Goal: Information Seeking & Learning: Learn about a topic

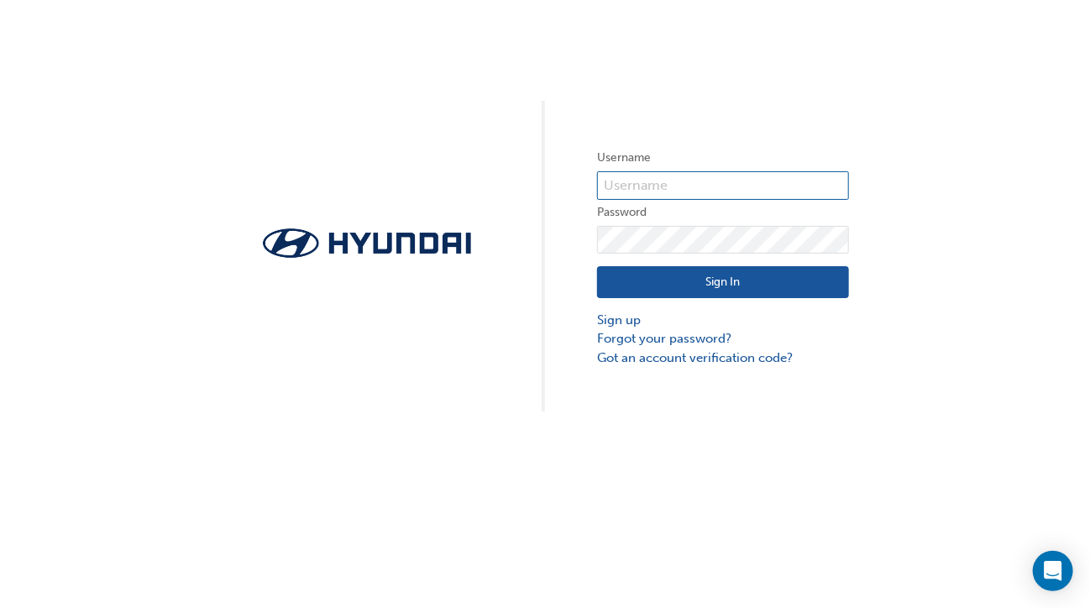
click at [645, 181] on input "text" at bounding box center [723, 185] width 252 height 29
type input "HAU4178VH7"
click at [758, 285] on button "Sign In" at bounding box center [723, 282] width 252 height 32
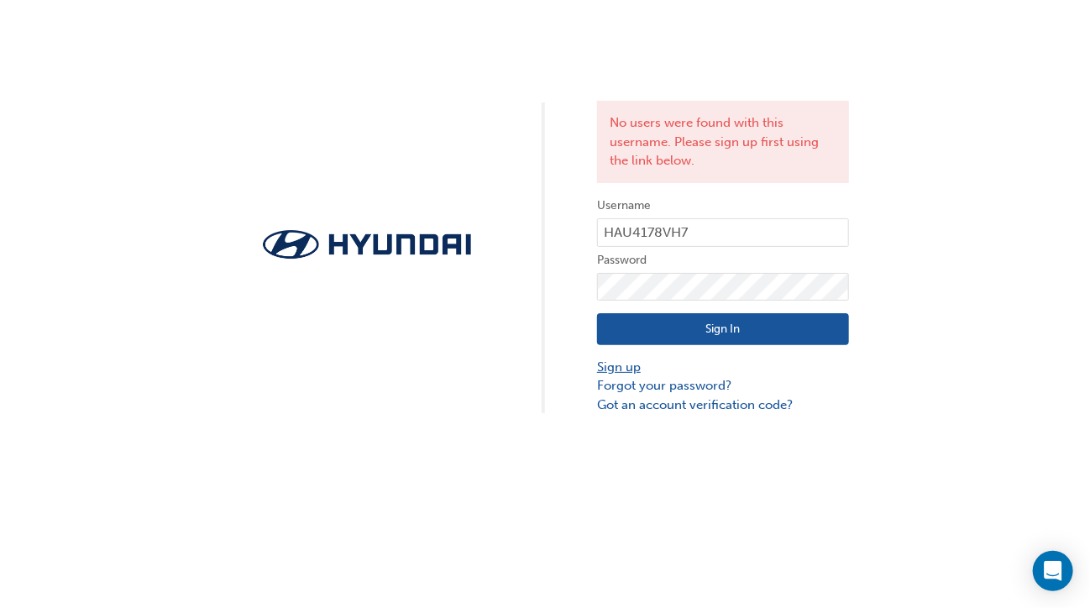
click at [630, 364] on link "Sign up" at bounding box center [723, 367] width 252 height 19
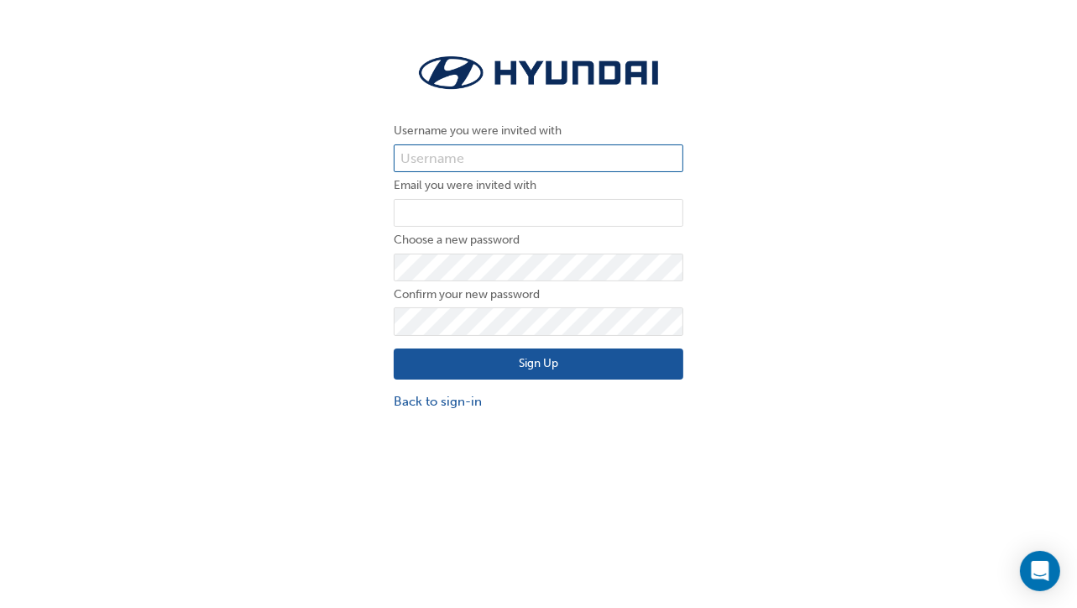
click at [478, 154] on input "text" at bounding box center [539, 158] width 290 height 29
click at [840, 316] on div "Username you were invited with Email you were invited with Choose a new passwor…" at bounding box center [538, 231] width 1077 height 386
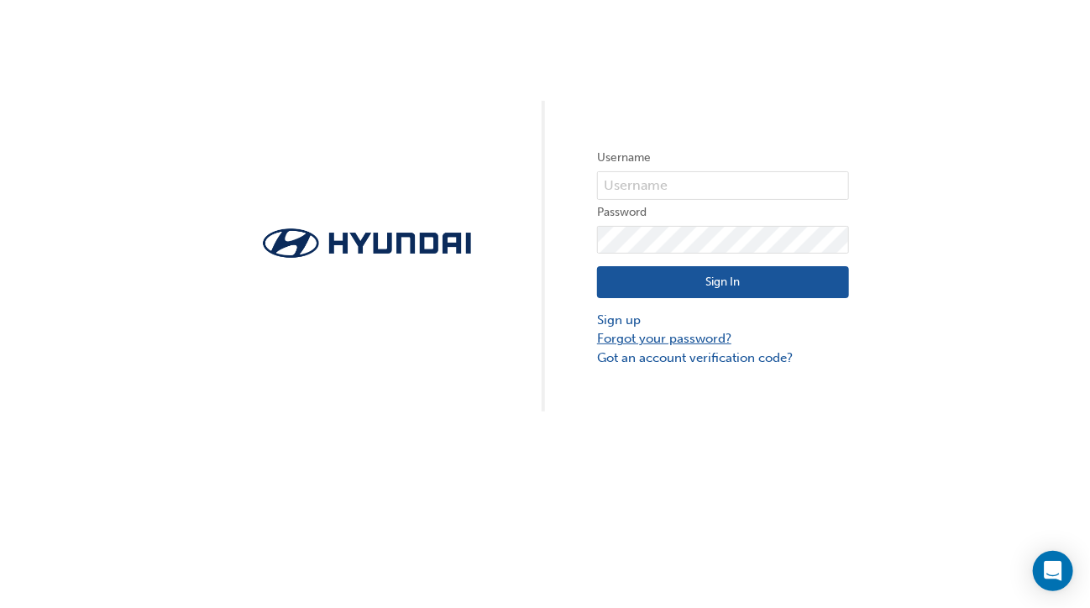
click at [661, 332] on link "Forgot your password?" at bounding box center [723, 338] width 252 height 19
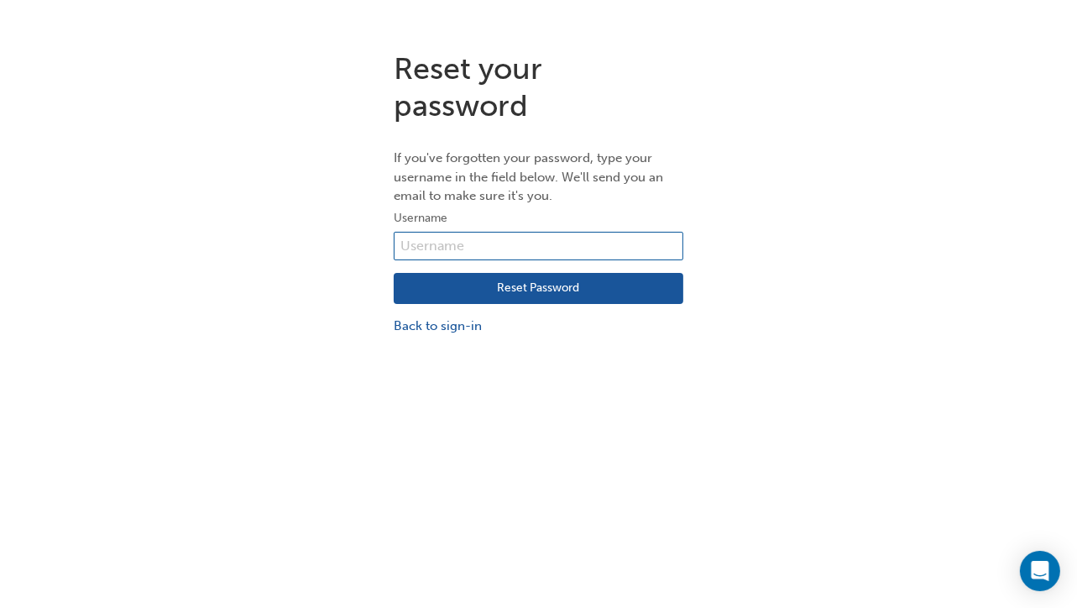
click at [494, 236] on input "text" at bounding box center [539, 246] width 290 height 29
click at [518, 248] on input "HAU4178VH7" at bounding box center [539, 246] width 290 height 29
click at [500, 245] on input "HAU4178VH7" at bounding box center [539, 246] width 290 height 29
type input "H"
type input "patrickd@bartons.net.au"
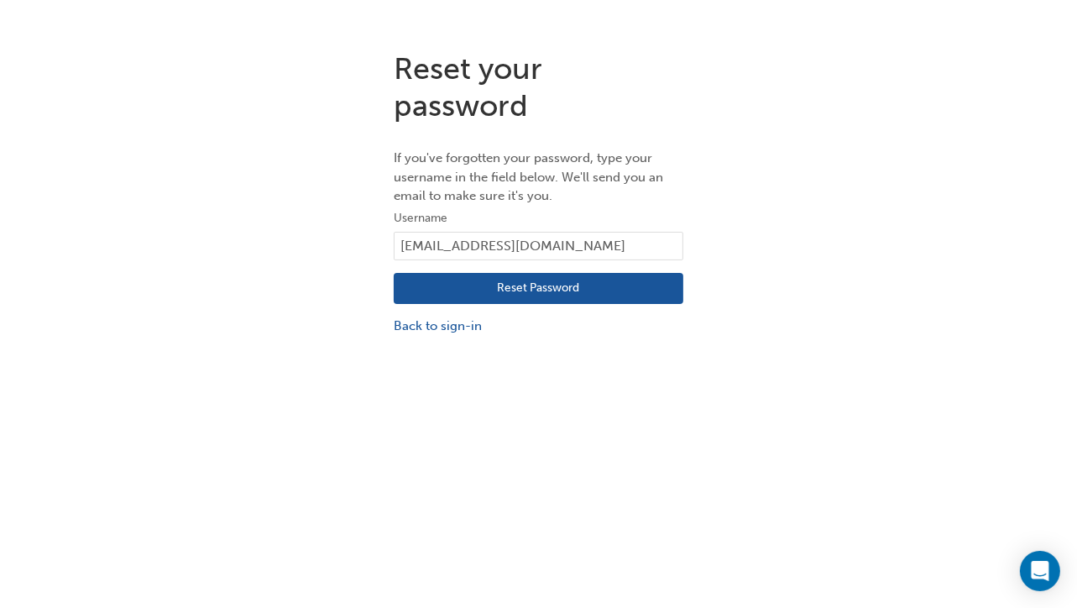
click at [558, 284] on button "Reset Password" at bounding box center [539, 289] width 290 height 32
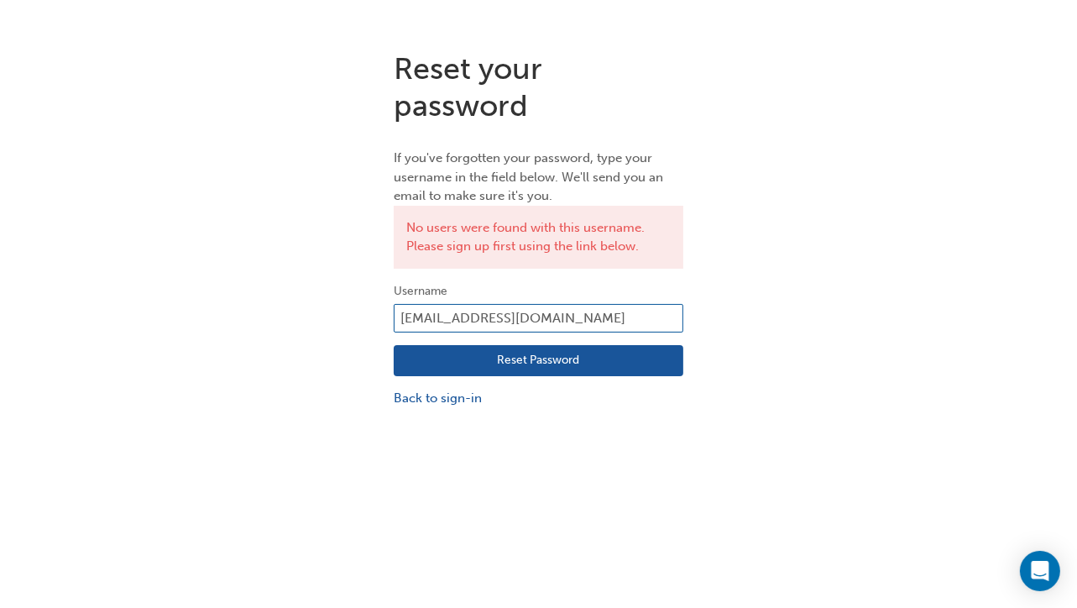
click at [579, 322] on input "patrickd@bartons.net.au" at bounding box center [539, 318] width 290 height 29
drag, startPoint x: 576, startPoint y: 315, endPoint x: 333, endPoint y: 307, distance: 242.8
click at [333, 307] on div "Reset your password If you've forgotten your password, type your username in th…" at bounding box center [538, 229] width 1077 height 383
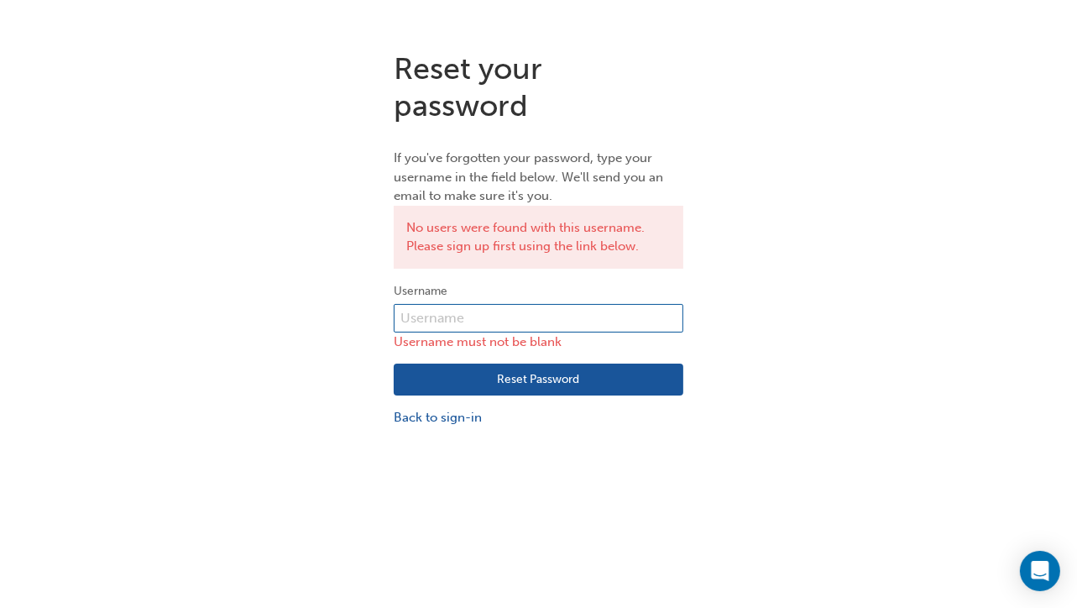
click at [444, 315] on input "text" at bounding box center [539, 318] width 290 height 29
type input "HAU4178VH7"
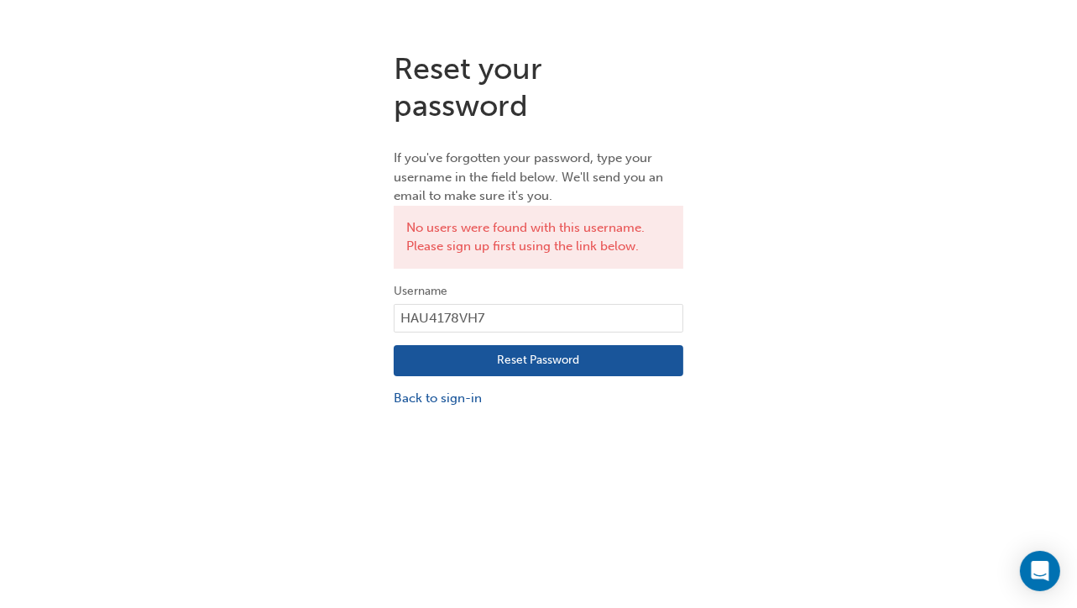
click at [547, 369] on button "Reset Password" at bounding box center [539, 361] width 290 height 32
drag, startPoint x: 495, startPoint y: 308, endPoint x: 329, endPoint y: 299, distance: 166.5
click at [298, 311] on div "Reset your password If you've forgotten your password, type your username in th…" at bounding box center [538, 229] width 1077 height 383
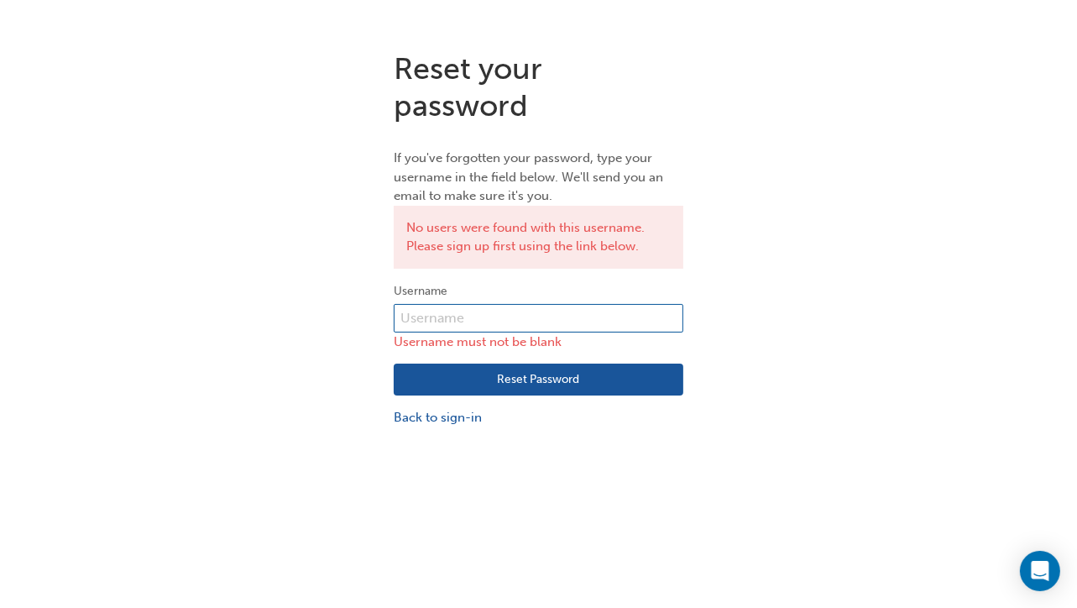
click at [483, 314] on input "text" at bounding box center [539, 318] width 290 height 29
type input "HAU4178VH7"
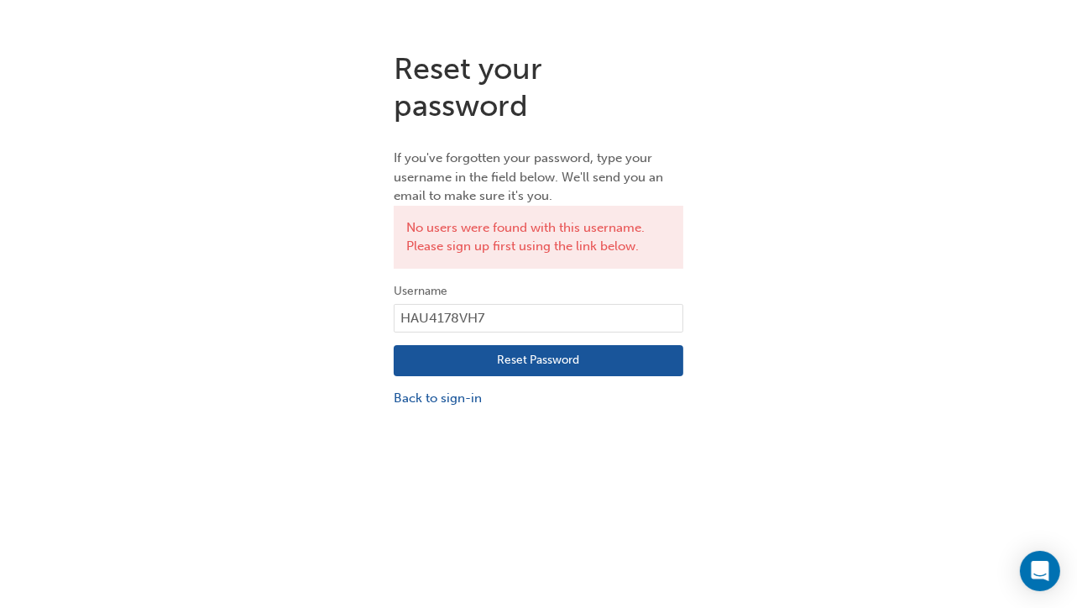
click at [565, 359] on button "Reset Password" at bounding box center [539, 361] width 290 height 32
drag, startPoint x: 508, startPoint y: 311, endPoint x: 339, endPoint y: 308, distance: 168.8
click at [345, 311] on div "Reset your password If you've forgotten your password, type your username in th…" at bounding box center [538, 229] width 1077 height 383
type input "Patrick Devibar"
click at [555, 363] on button "Reset Password" at bounding box center [539, 361] width 290 height 32
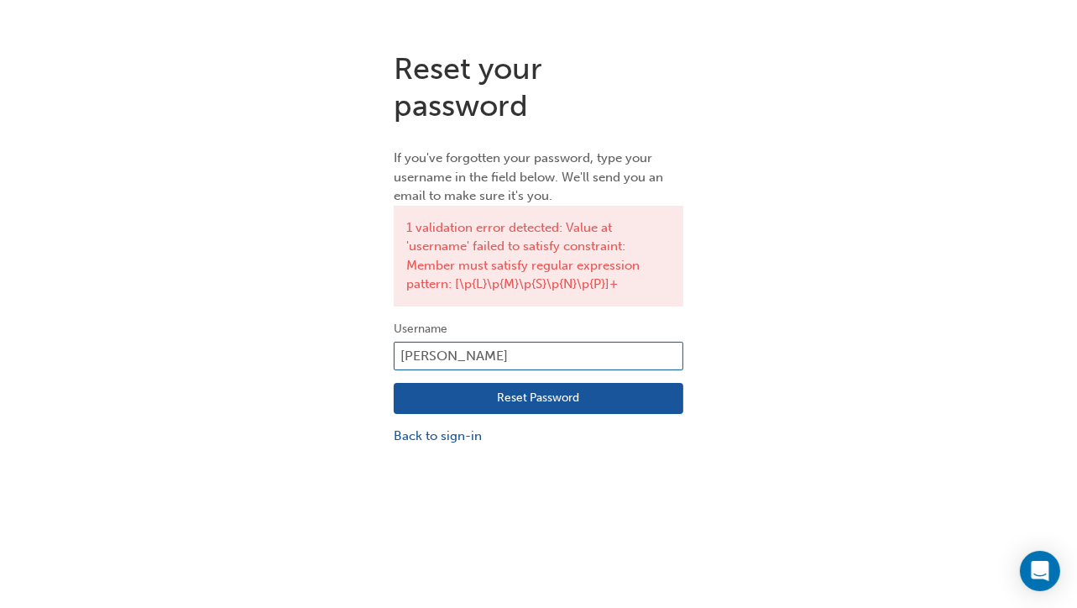
drag, startPoint x: 507, startPoint y: 353, endPoint x: 368, endPoint y: 328, distance: 141.5
click at [350, 340] on div "Reset your password If you've forgotten your password, type your username in th…" at bounding box center [538, 248] width 1077 height 421
type input "patrickd.@bartons.net.au"
click at [524, 389] on button "Reset Password" at bounding box center [539, 399] width 290 height 32
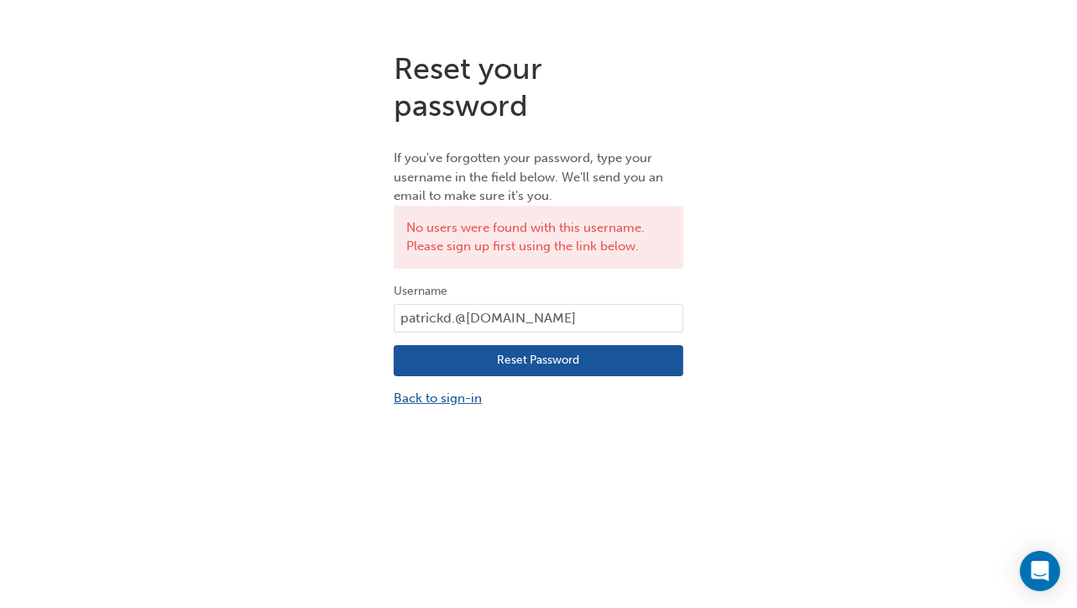
click at [450, 398] on link "Back to sign-in" at bounding box center [539, 398] width 290 height 19
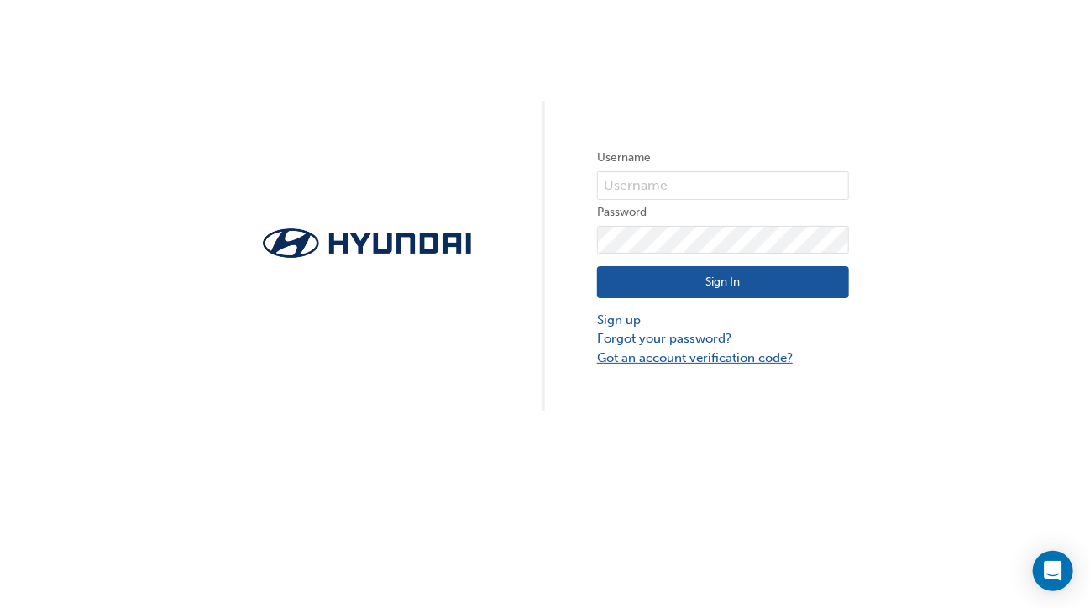
click at [693, 357] on link "Got an account verification code?" at bounding box center [723, 357] width 252 height 19
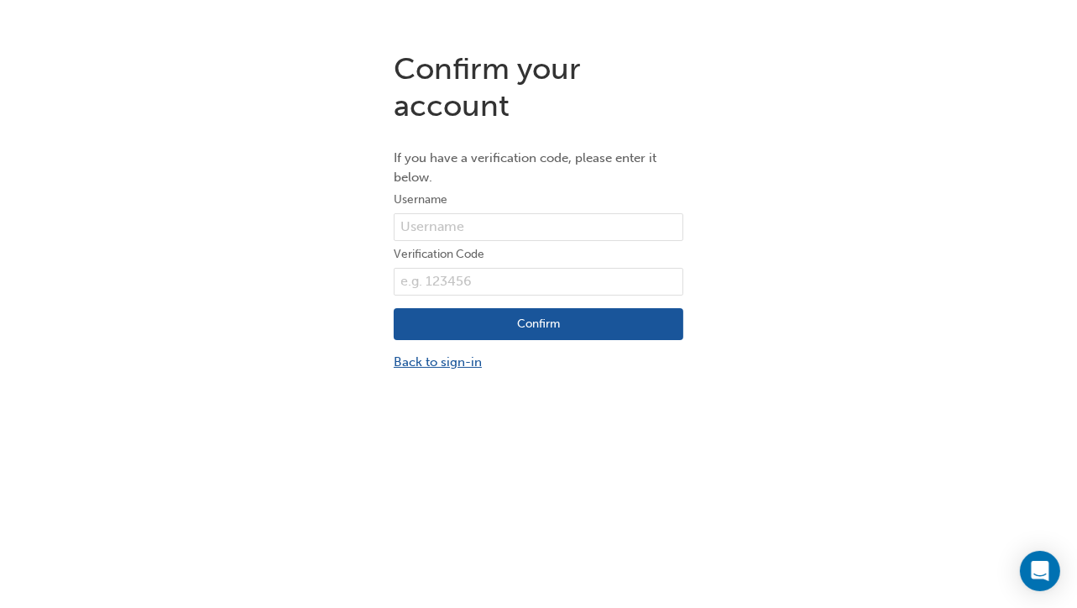
click at [437, 359] on link "Back to sign-in" at bounding box center [539, 362] width 290 height 19
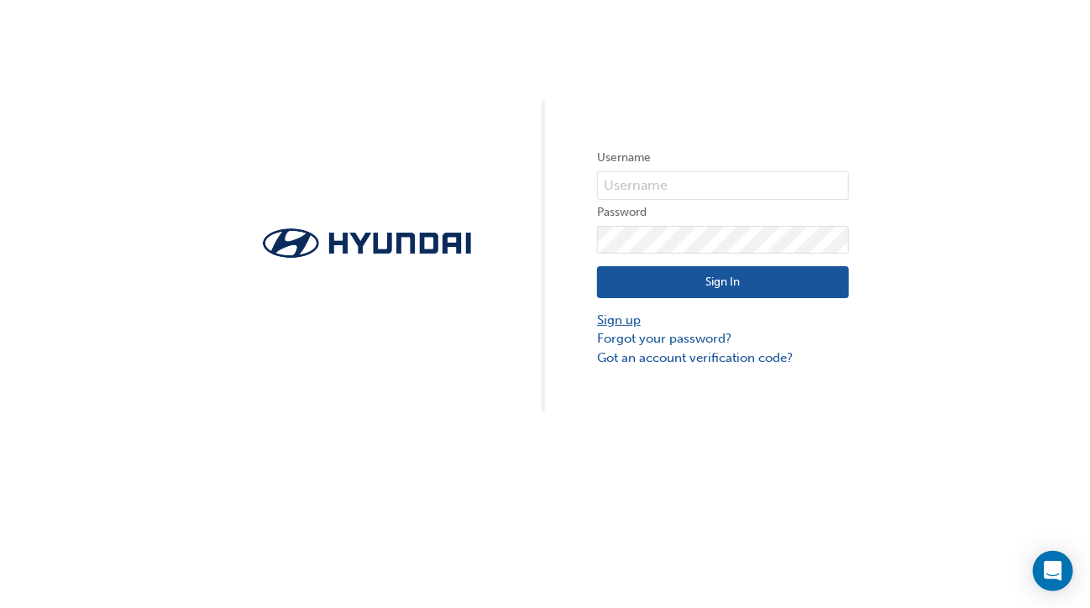
click at [632, 321] on link "Sign up" at bounding box center [723, 320] width 252 height 19
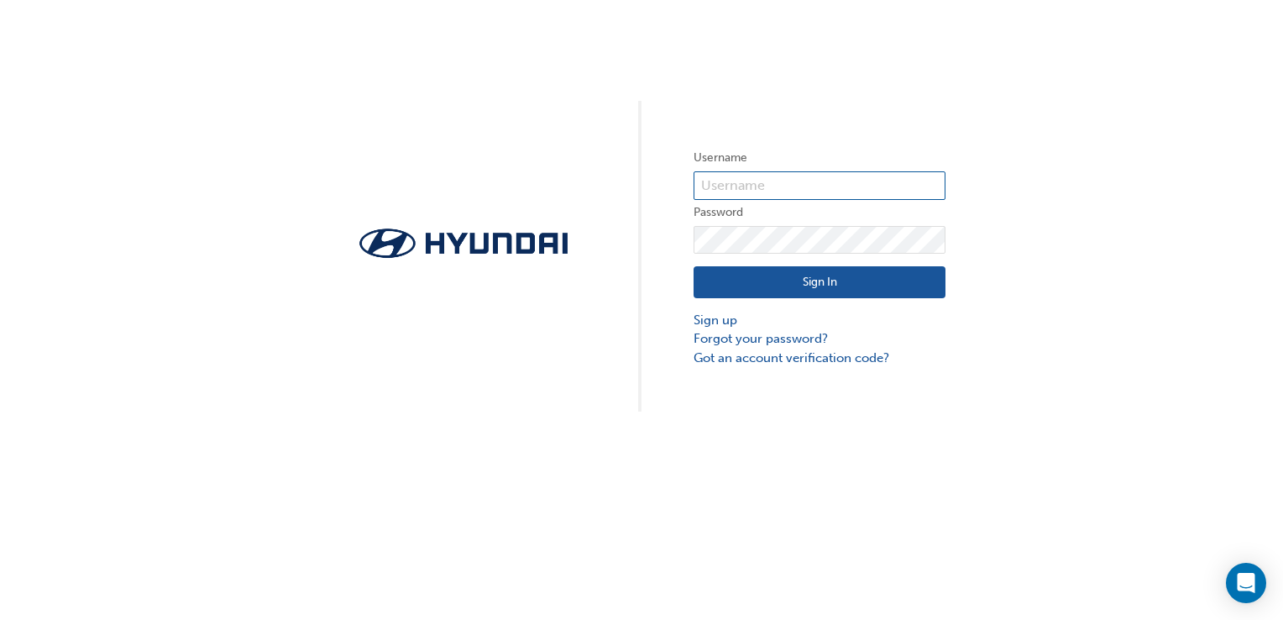
click at [766, 176] on input "text" at bounding box center [820, 185] width 252 height 29
type input "HAU4178VH7"
click at [1133, 157] on div "Username HAU4178VH7 Password Sign In Sign up Forgot your password? Got an accou…" at bounding box center [641, 205] width 1283 height 411
click at [785, 277] on button "Sign In" at bounding box center [820, 282] width 252 height 32
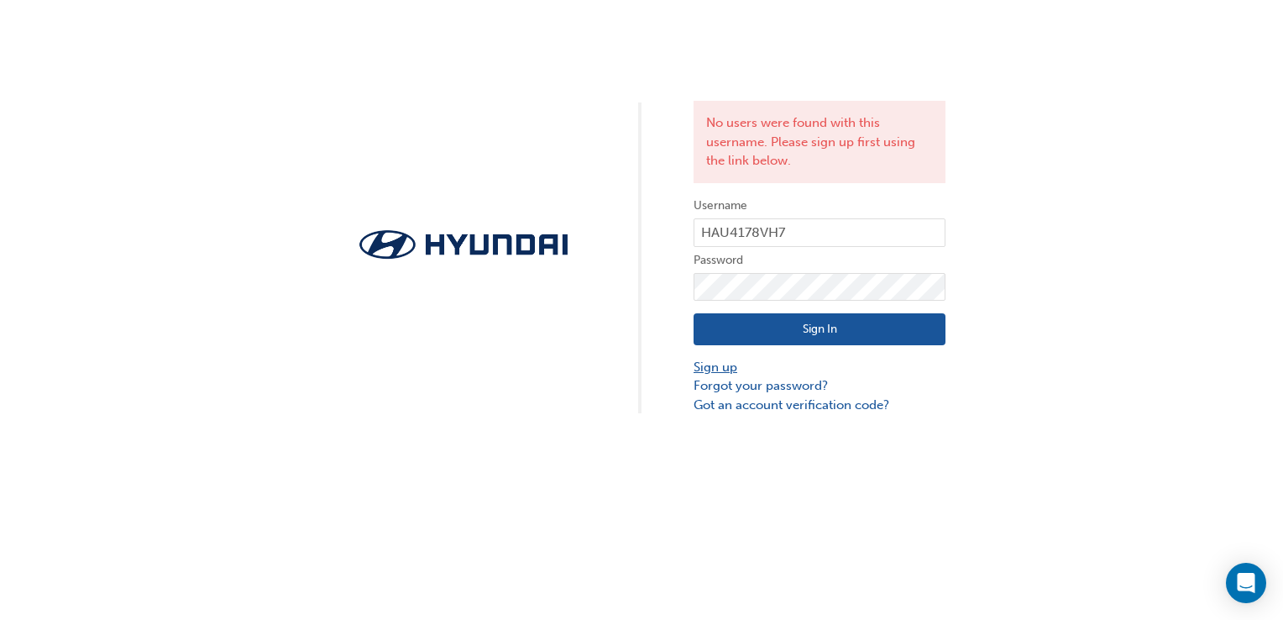
click at [732, 368] on link "Sign up" at bounding box center [820, 367] width 252 height 19
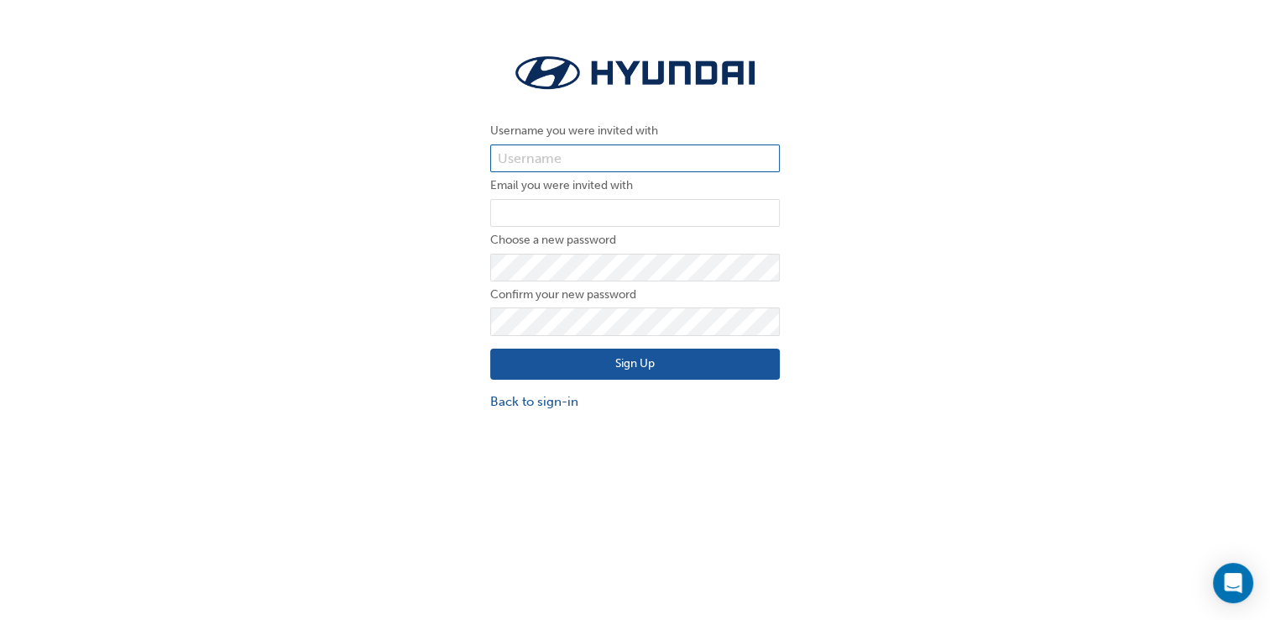
click at [578, 153] on input "text" at bounding box center [635, 158] width 290 height 29
type input "HAU4178VH7"
click at [525, 213] on input "email" at bounding box center [635, 213] width 290 height 29
click at [664, 212] on input "pa" at bounding box center [635, 213] width 290 height 29
click at [600, 207] on input "pa" at bounding box center [635, 213] width 290 height 29
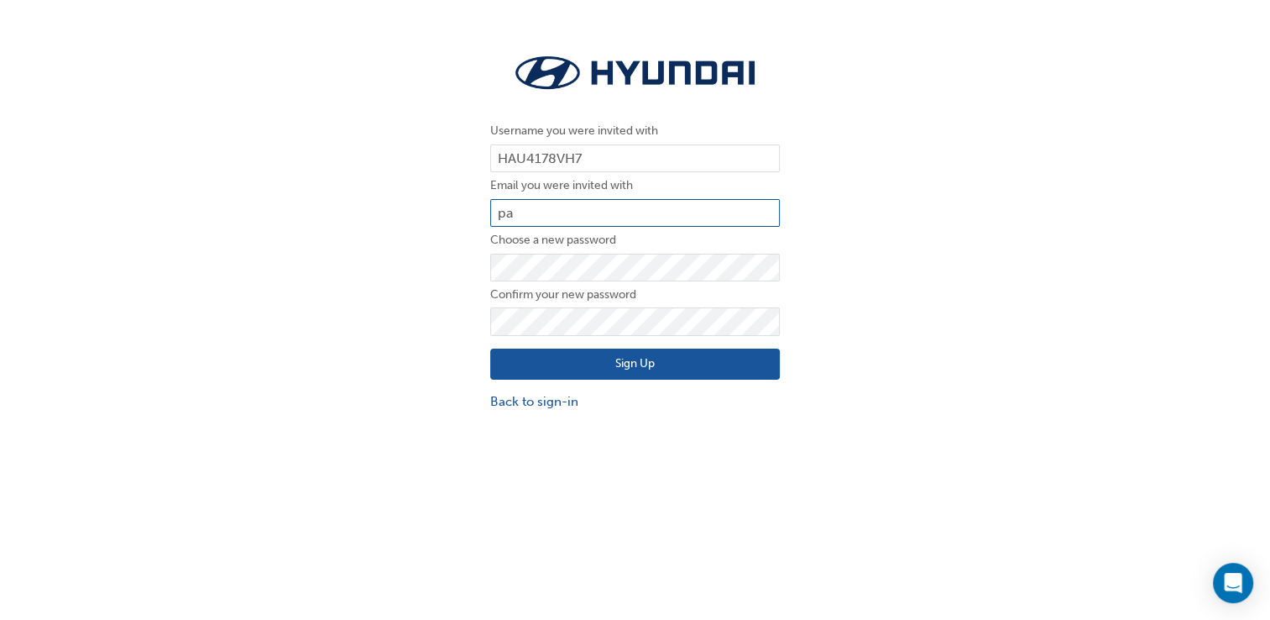
click at [700, 202] on input "pa" at bounding box center [635, 213] width 290 height 29
type input "patrickd@bartons.net.au"
click at [676, 360] on button "Sign Up" at bounding box center [635, 364] width 290 height 32
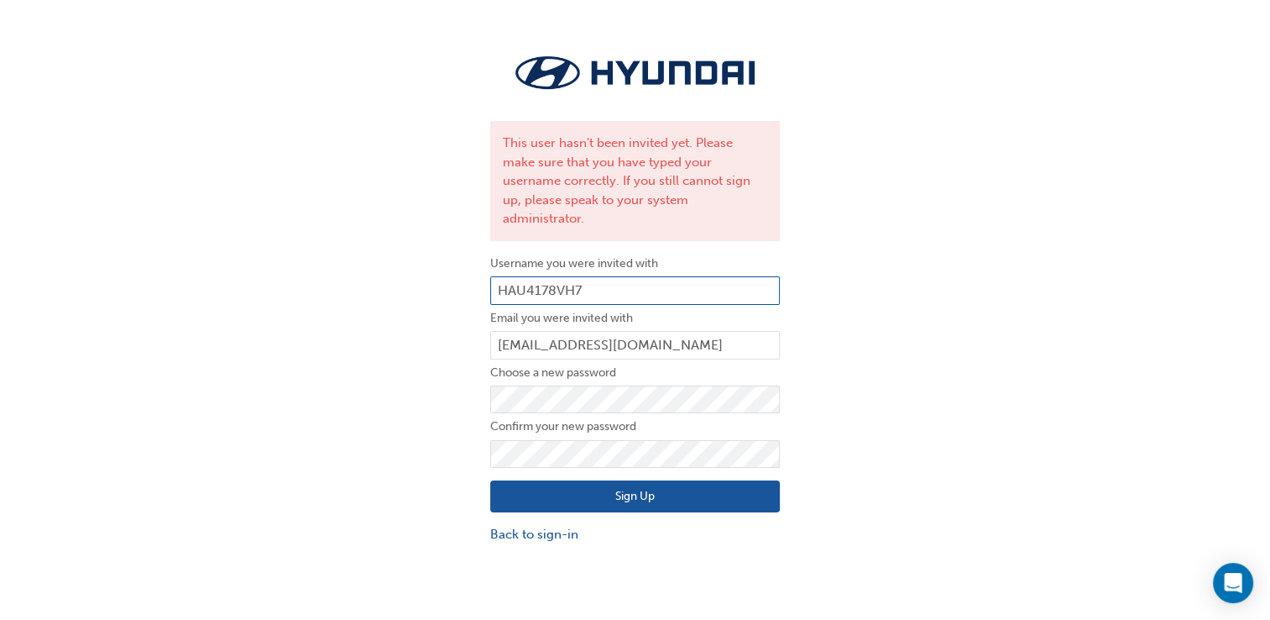
drag, startPoint x: 593, startPoint y: 274, endPoint x: 460, endPoint y: 257, distance: 133.7
click at [454, 260] on div "This user hasn't been invited yet. Please make sure that you have typed your us…" at bounding box center [635, 297] width 1270 height 518
click at [564, 276] on input "369" at bounding box center [635, 290] width 290 height 29
type input "36908"
click at [631, 480] on button "Sign Up" at bounding box center [635, 496] width 290 height 32
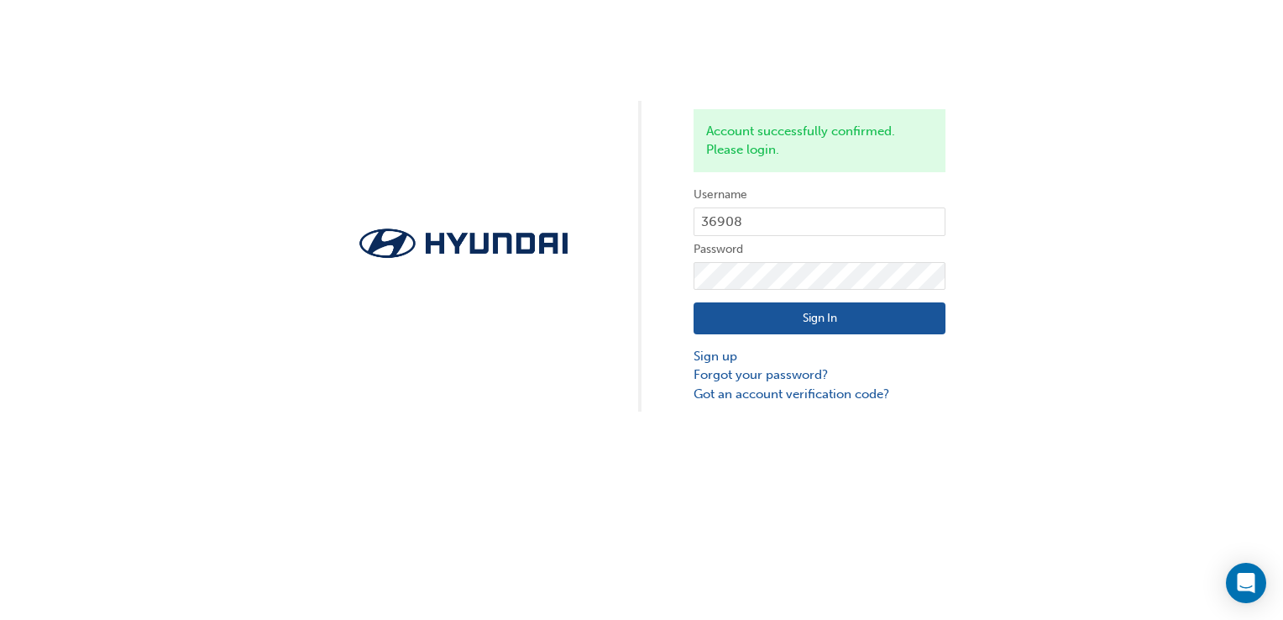
click at [1146, 280] on div "Account successfully confirmed. Please login. Username 36908 Password Sign In S…" at bounding box center [641, 205] width 1283 height 411
click at [789, 314] on button "Sign In" at bounding box center [820, 318] width 252 height 32
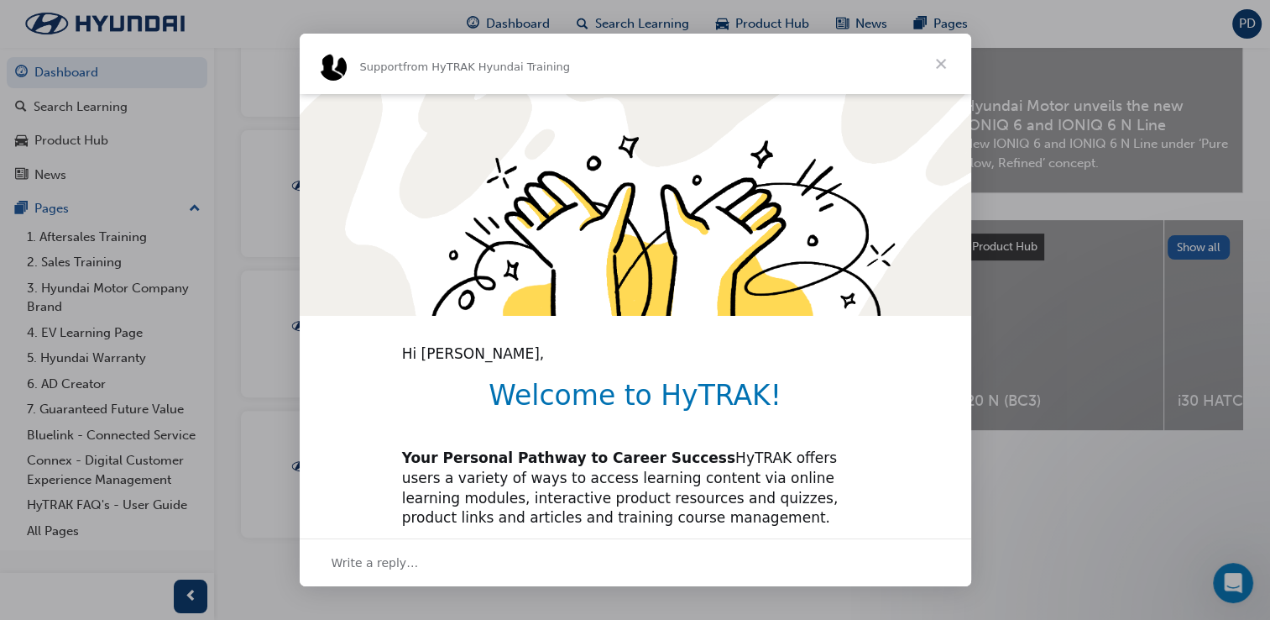
scroll to position [26, 0]
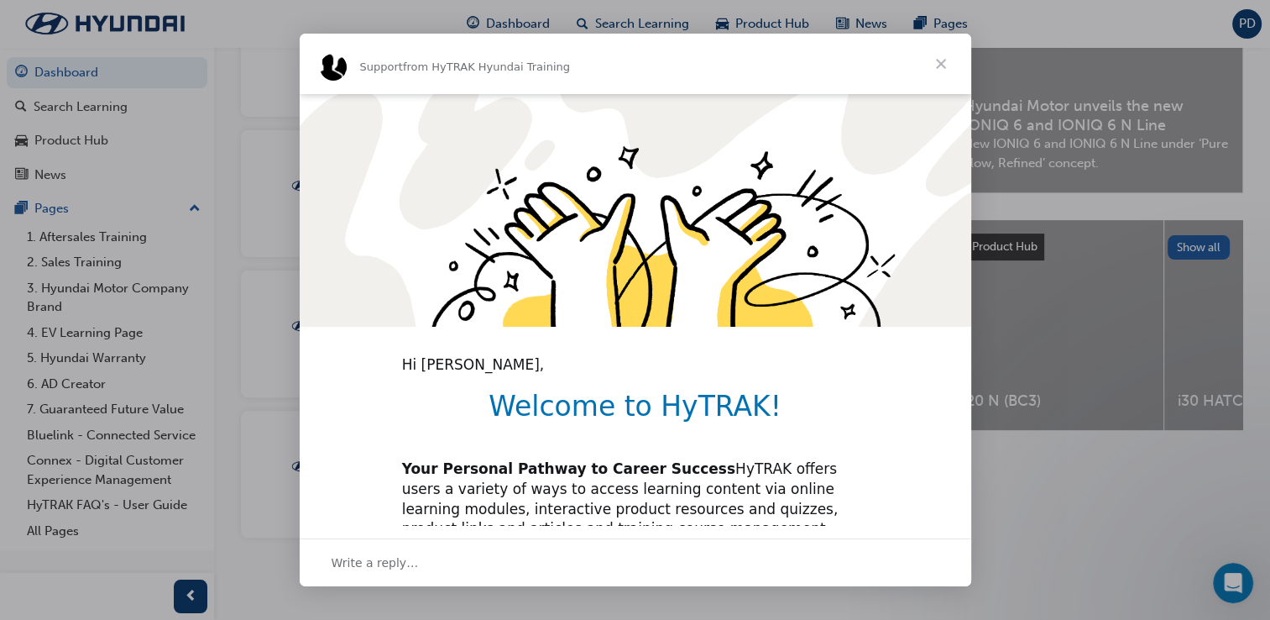
click at [941, 59] on span "Close" at bounding box center [941, 64] width 60 height 60
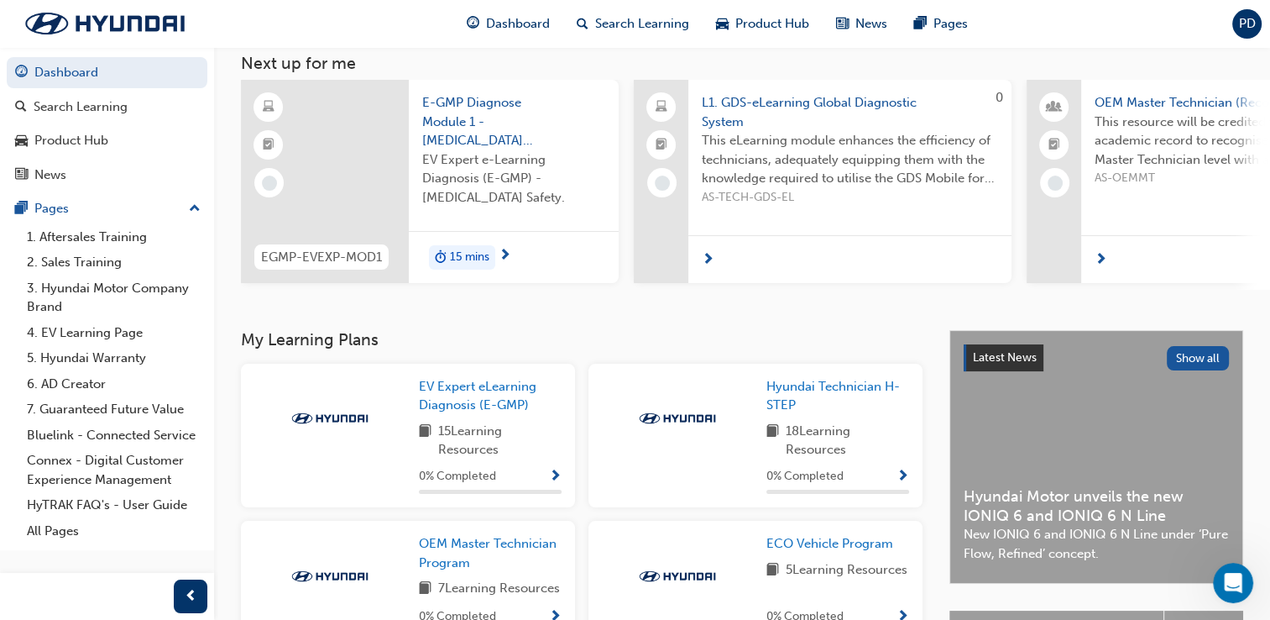
scroll to position [0, 0]
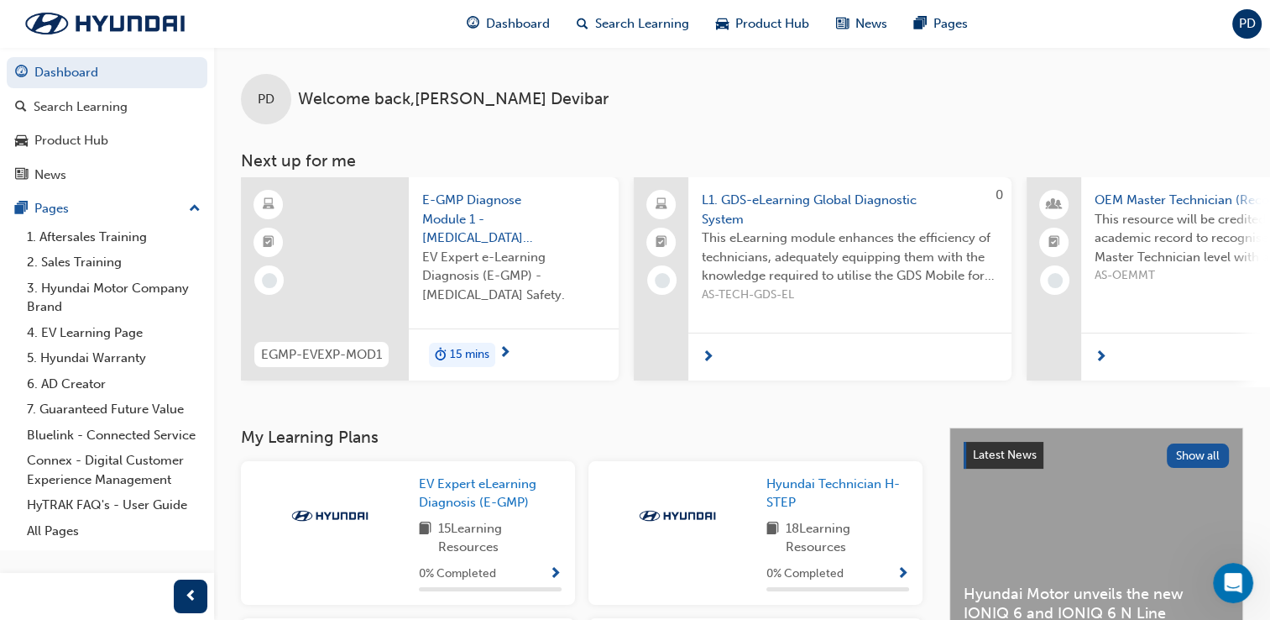
drag, startPoint x: 1095, startPoint y: 153, endPoint x: 1102, endPoint y: 171, distance: 19.7
click at [1089, 153] on h3 "Next up for me" at bounding box center [742, 160] width 1056 height 19
drag, startPoint x: 744, startPoint y: 143, endPoint x: 250, endPoint y: 162, distance: 494.1
click at [250, 162] on div "PD Welcome back , Patrick Devibar Next up for me EGMP-EVEXP-MOD1 E-GMP Diagnose…" at bounding box center [742, 217] width 1056 height 340
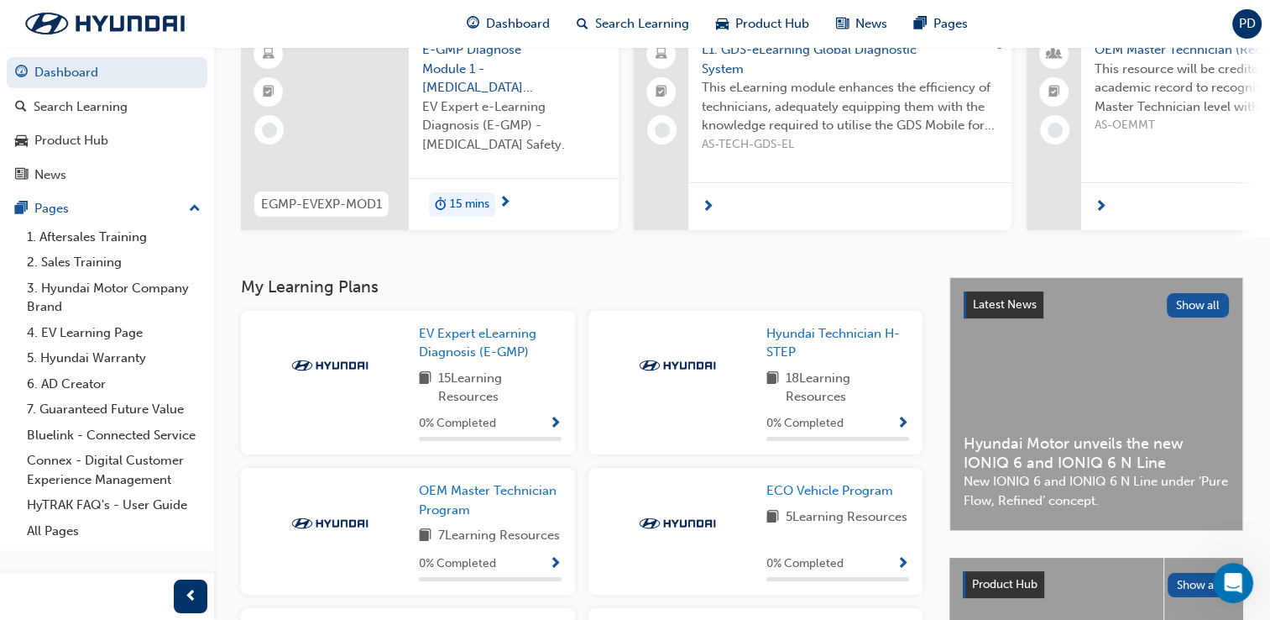
scroll to position [168, 0]
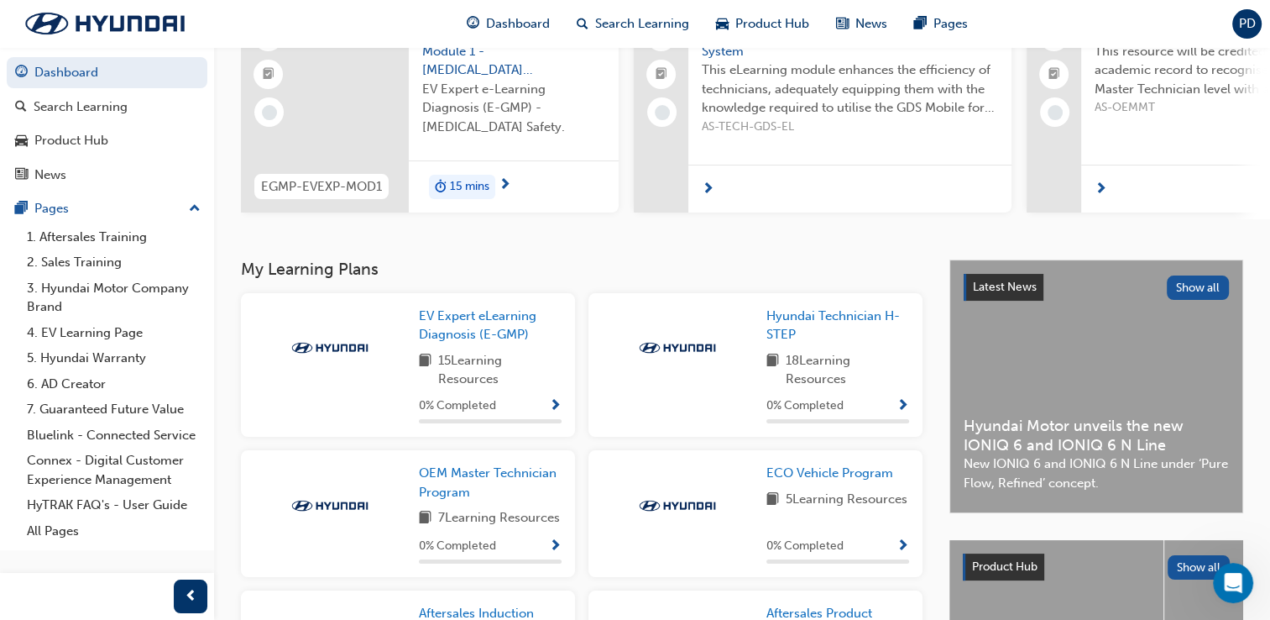
click at [833, 353] on div "Hyundai Technician H-STEP 18 Learning Resources 0 % Completed" at bounding box center [838, 365] width 143 height 118
click at [856, 317] on span "Hyundai Technician H-STEP" at bounding box center [833, 325] width 133 height 34
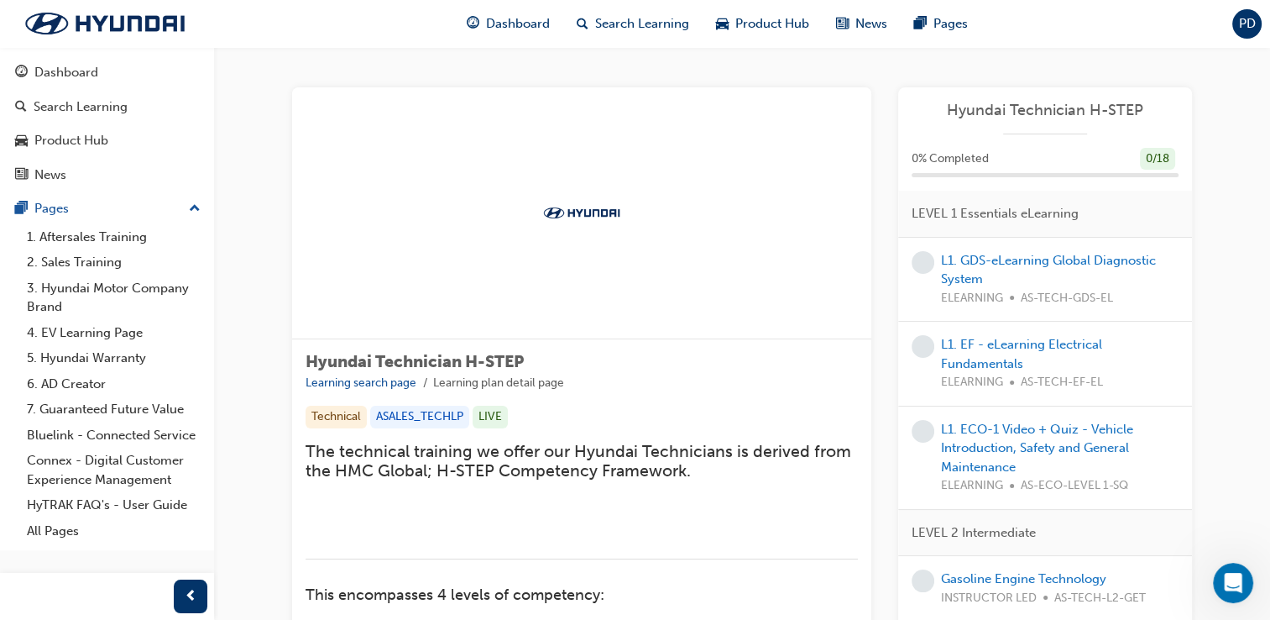
click at [917, 264] on span "learningRecordVerb_NONE-icon" at bounding box center [923, 262] width 23 height 23
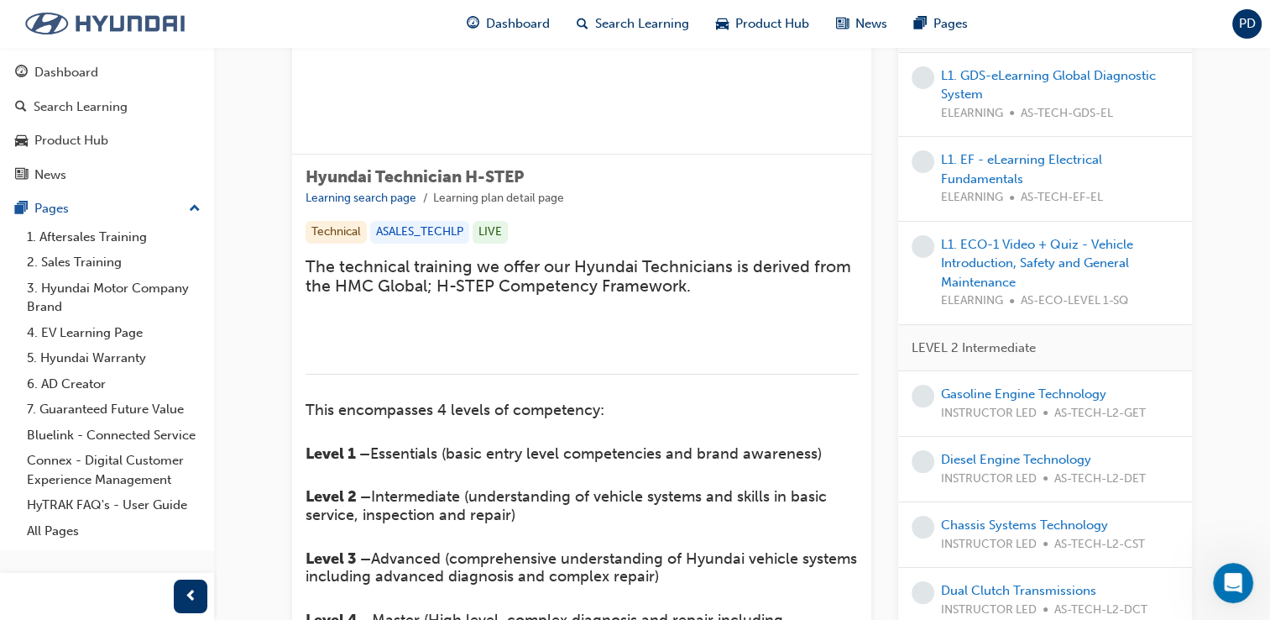
scroll to position [39, 0]
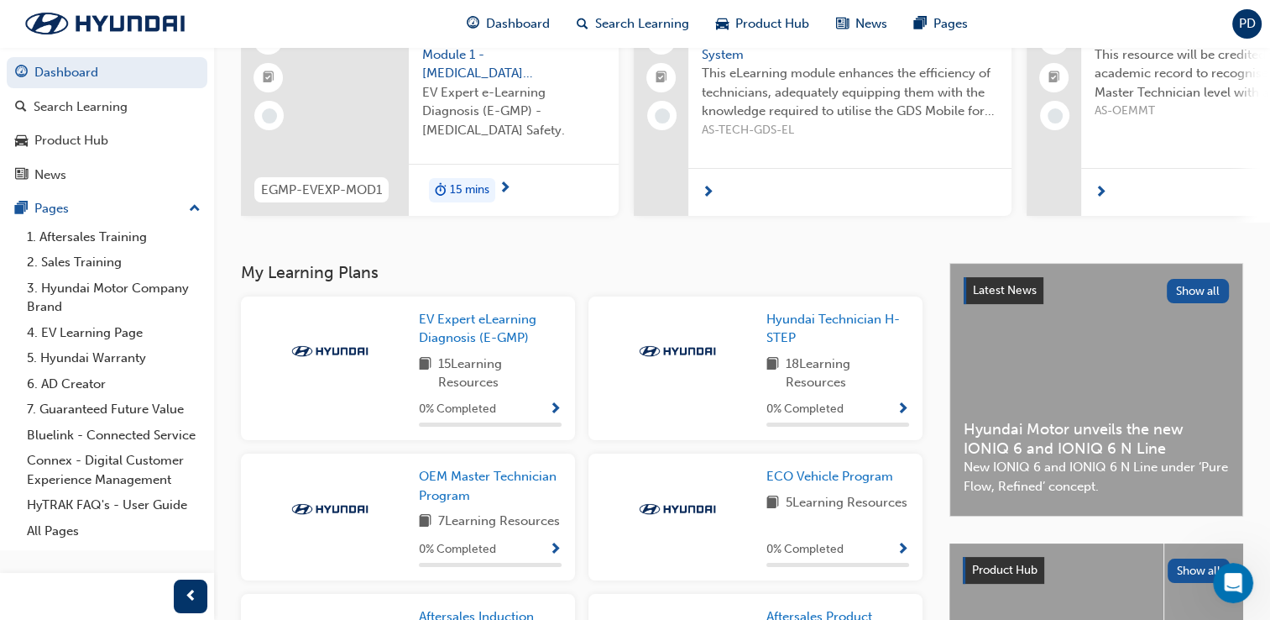
scroll to position [168, 0]
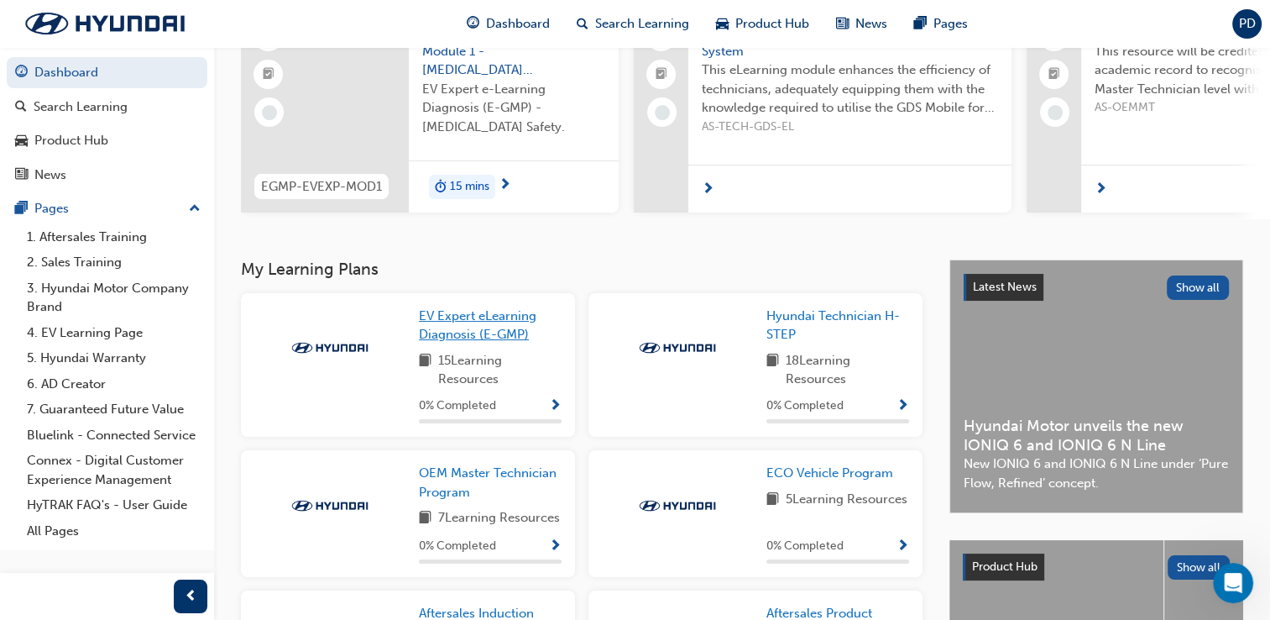
click at [489, 318] on span "EV Expert eLearning Diagnosis (E-GMP)" at bounding box center [478, 325] width 118 height 34
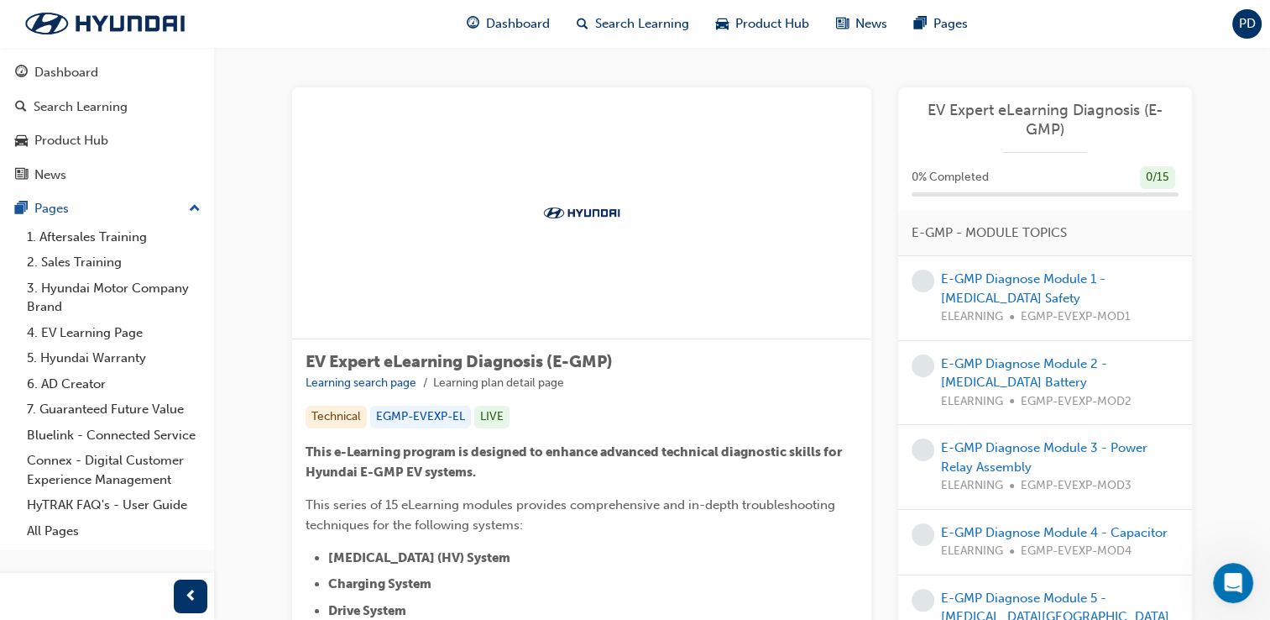
drag, startPoint x: 598, startPoint y: 230, endPoint x: 1015, endPoint y: 139, distance: 427.0
click at [605, 228] on div at bounding box center [581, 213] width 579 height 252
drag, startPoint x: 1028, startPoint y: 128, endPoint x: 1035, endPoint y: 149, distance: 22.3
click at [1030, 128] on span "EV Expert eLearning Diagnosis (E-GMP)" at bounding box center [1045, 120] width 267 height 38
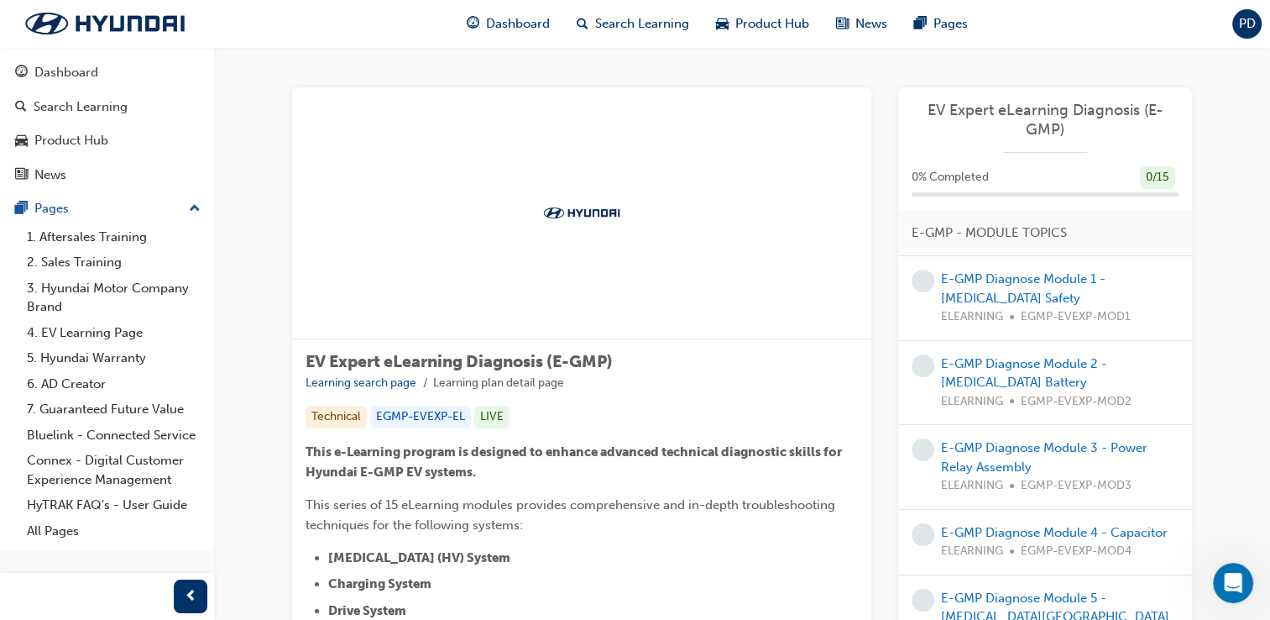
drag, startPoint x: 1032, startPoint y: 238, endPoint x: 1034, endPoint y: 251, distance: 13.5
click at [1031, 238] on span "E-GMP - MODULE TOPICS" at bounding box center [989, 232] width 155 height 19
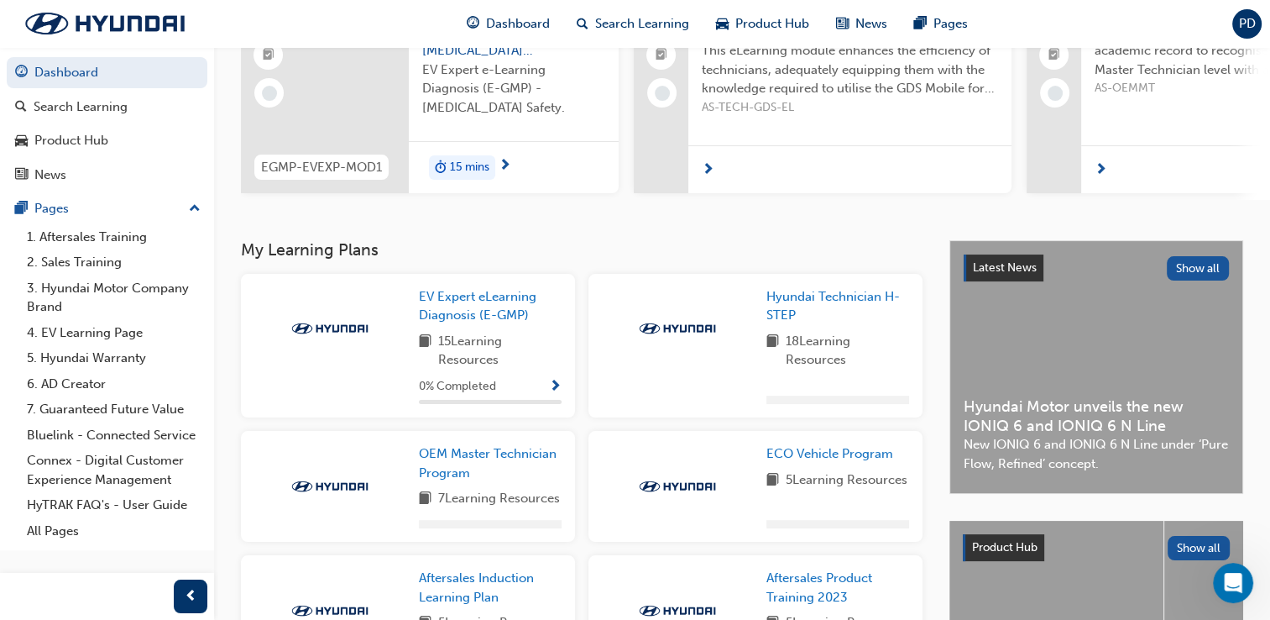
scroll to position [191, 0]
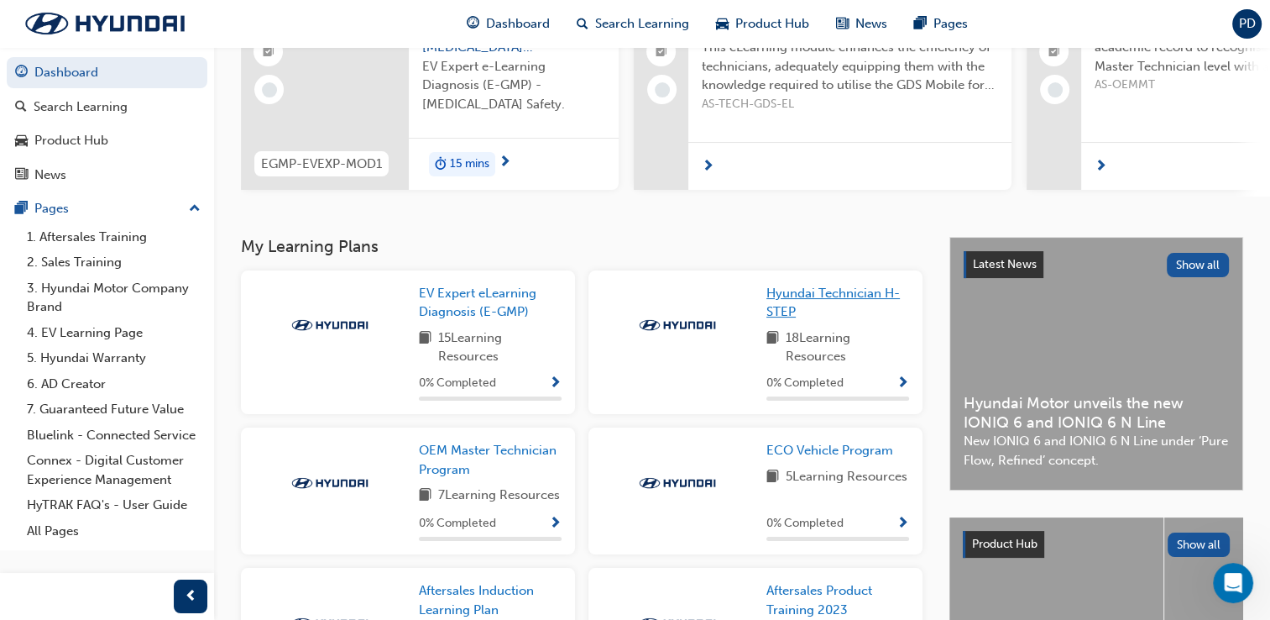
click at [842, 300] on span "Hyundai Technician H-STEP" at bounding box center [833, 302] width 133 height 34
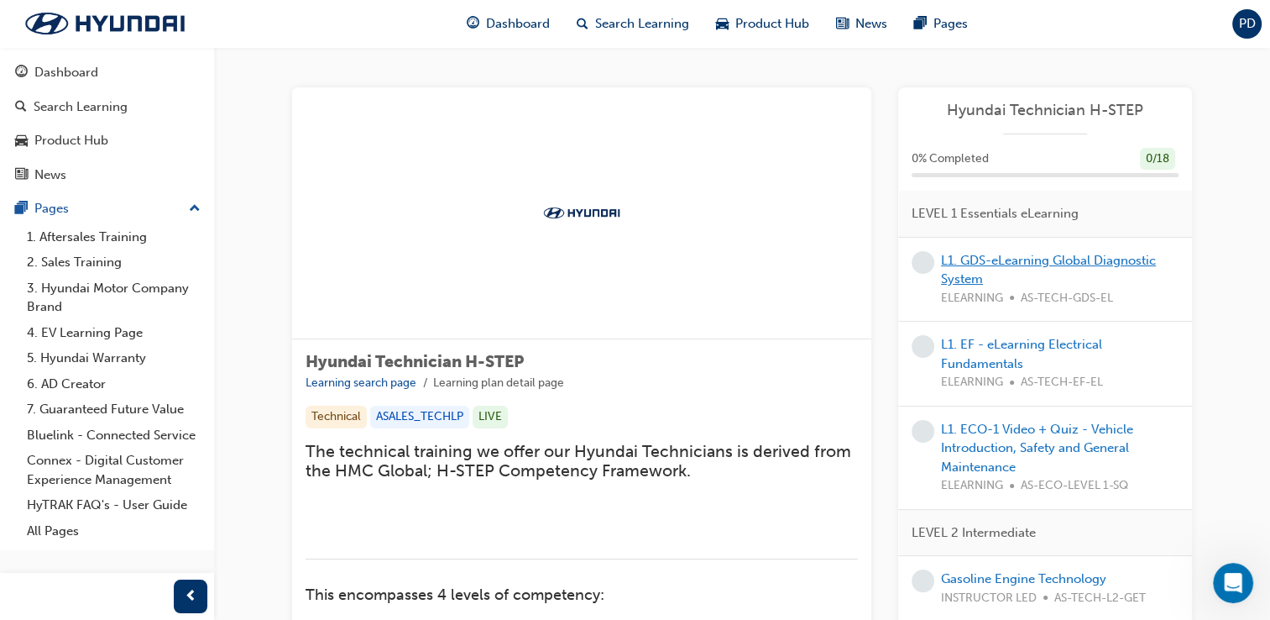
click at [1008, 259] on link "L1. GDS-eLearning Global Diagnostic System" at bounding box center [1048, 270] width 215 height 34
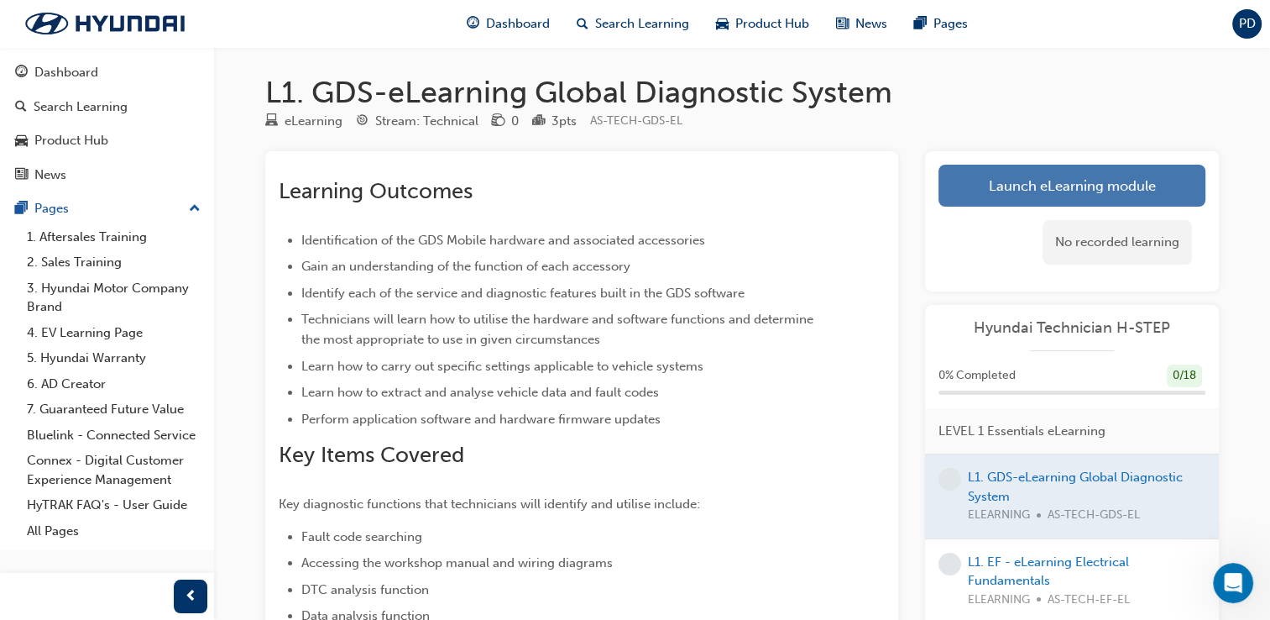
click at [1053, 189] on link "Launch eLearning module" at bounding box center [1072, 186] width 267 height 42
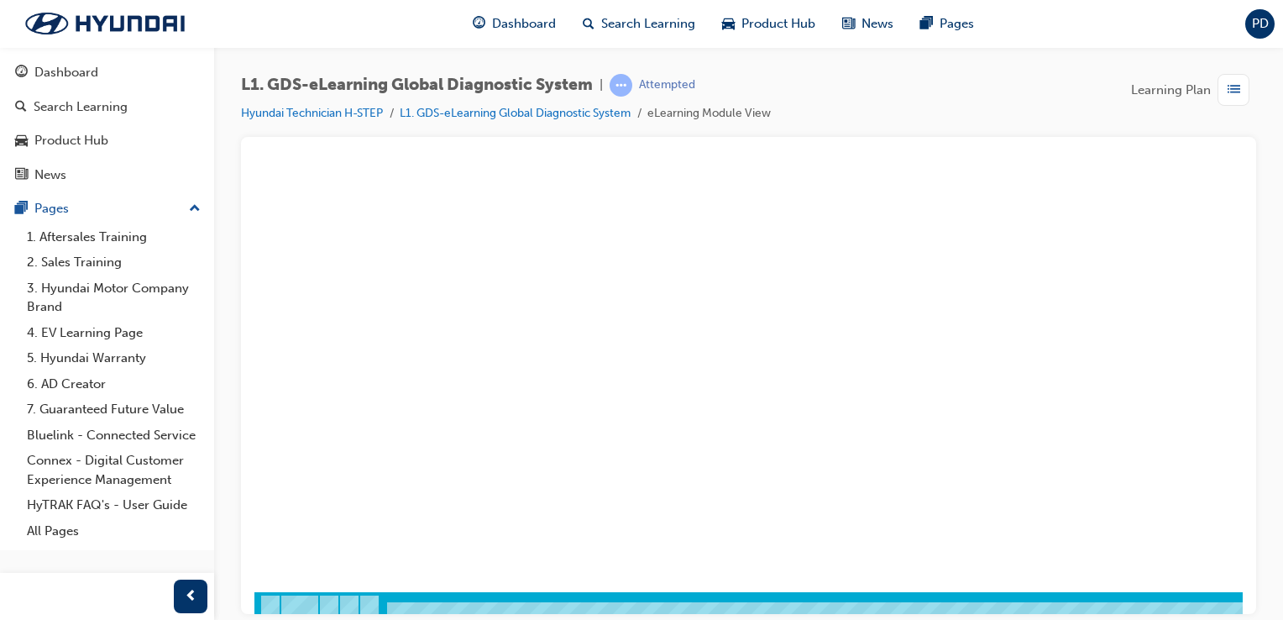
scroll to position [191, 0]
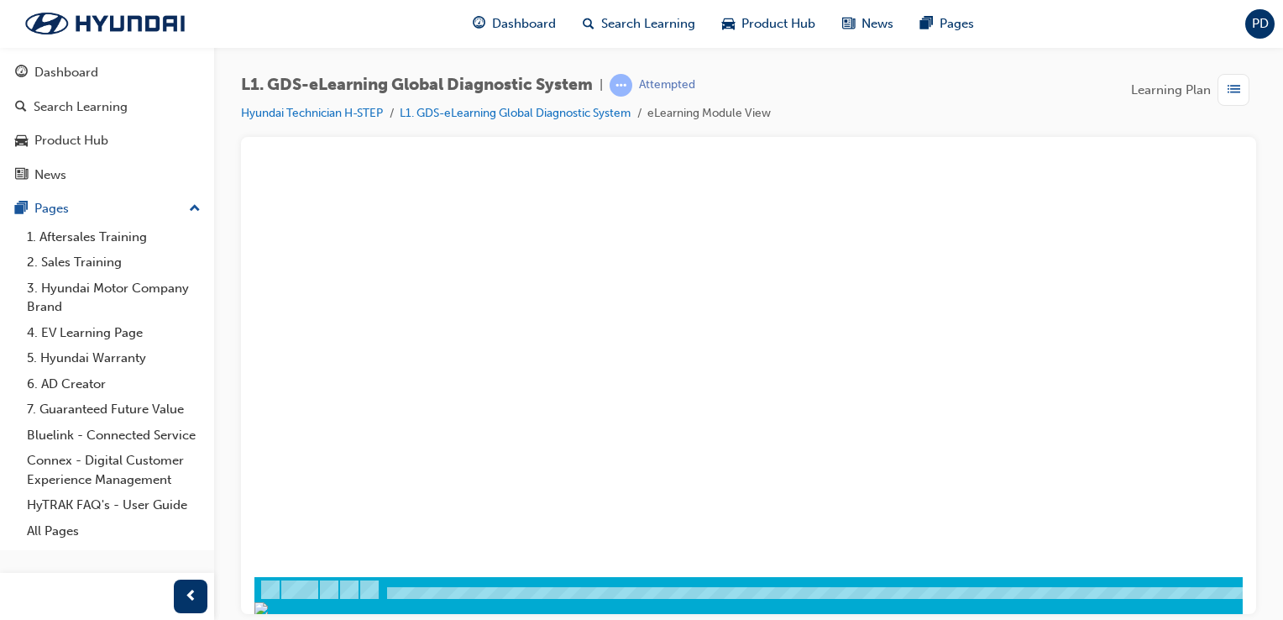
click at [700, 149] on div "play" at bounding box center [700, 149] width 0 height 0
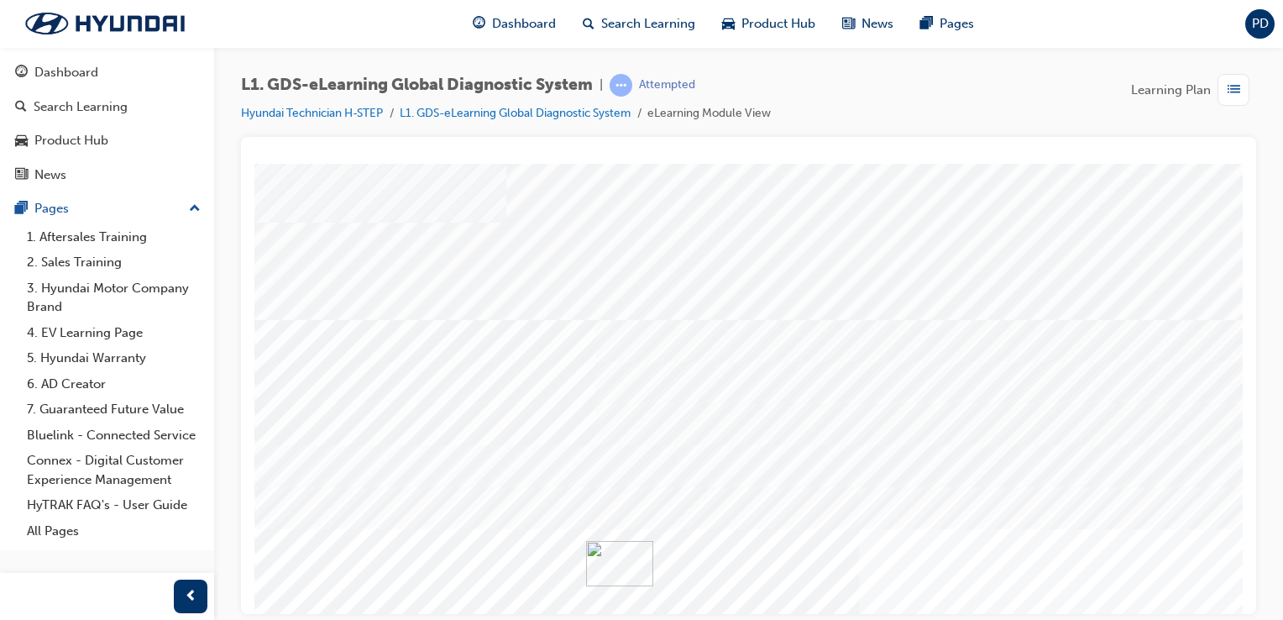
scroll to position [0, 0]
click at [538, 27] on span "Dashboard" at bounding box center [524, 23] width 64 height 19
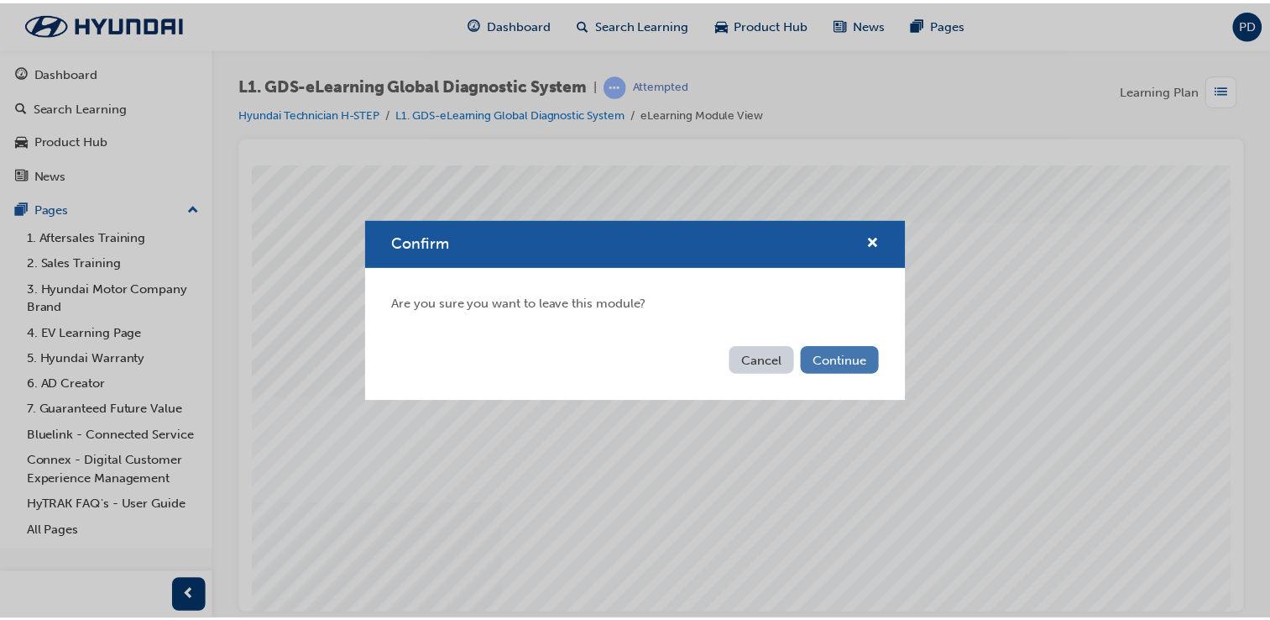
scroll to position [0, 0]
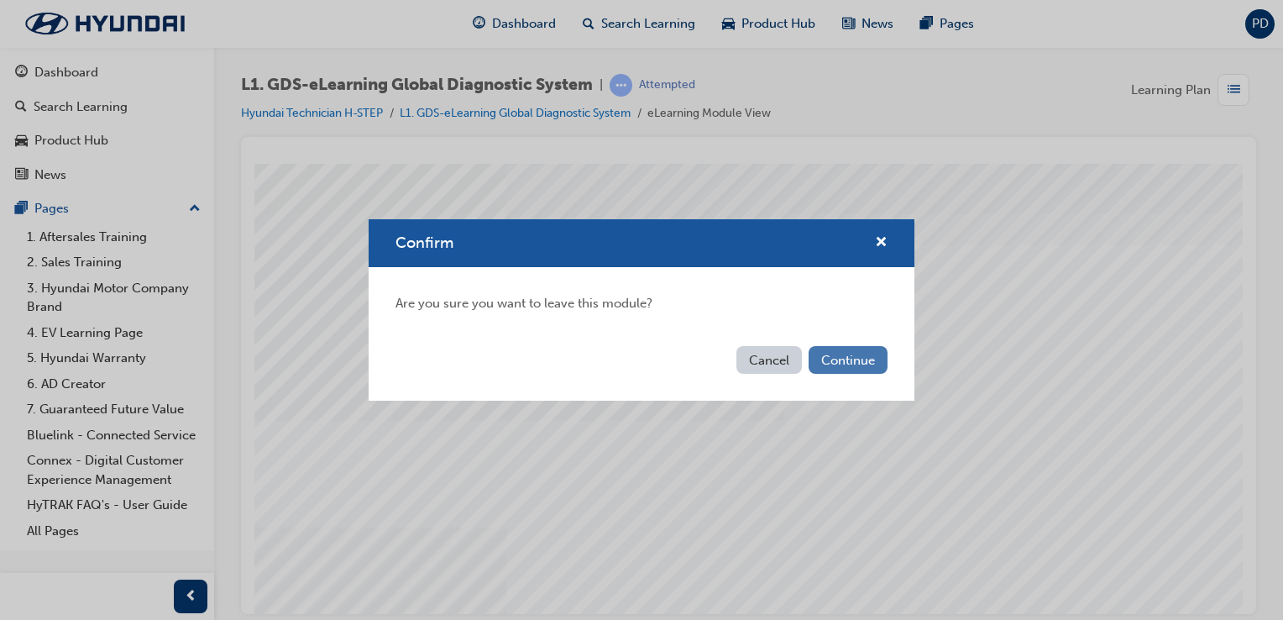
click at [854, 361] on button "Continue" at bounding box center [848, 360] width 79 height 28
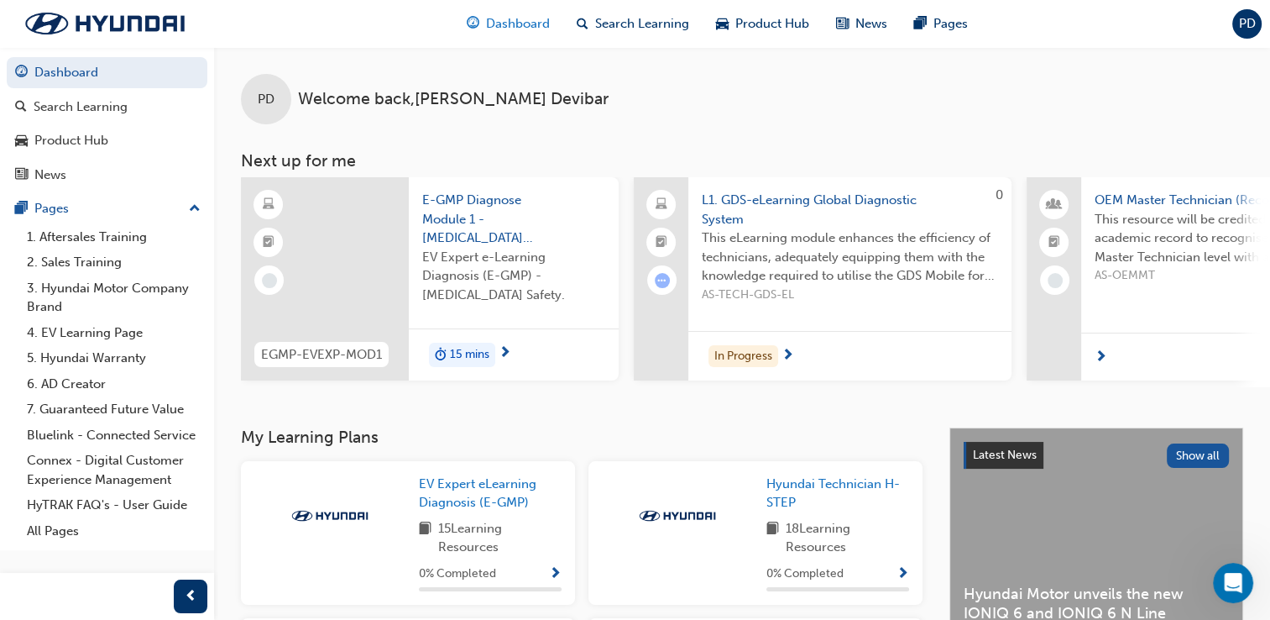
click at [533, 15] on span "Dashboard" at bounding box center [518, 23] width 64 height 19
click at [608, 24] on span "Search Learning" at bounding box center [642, 23] width 94 height 19
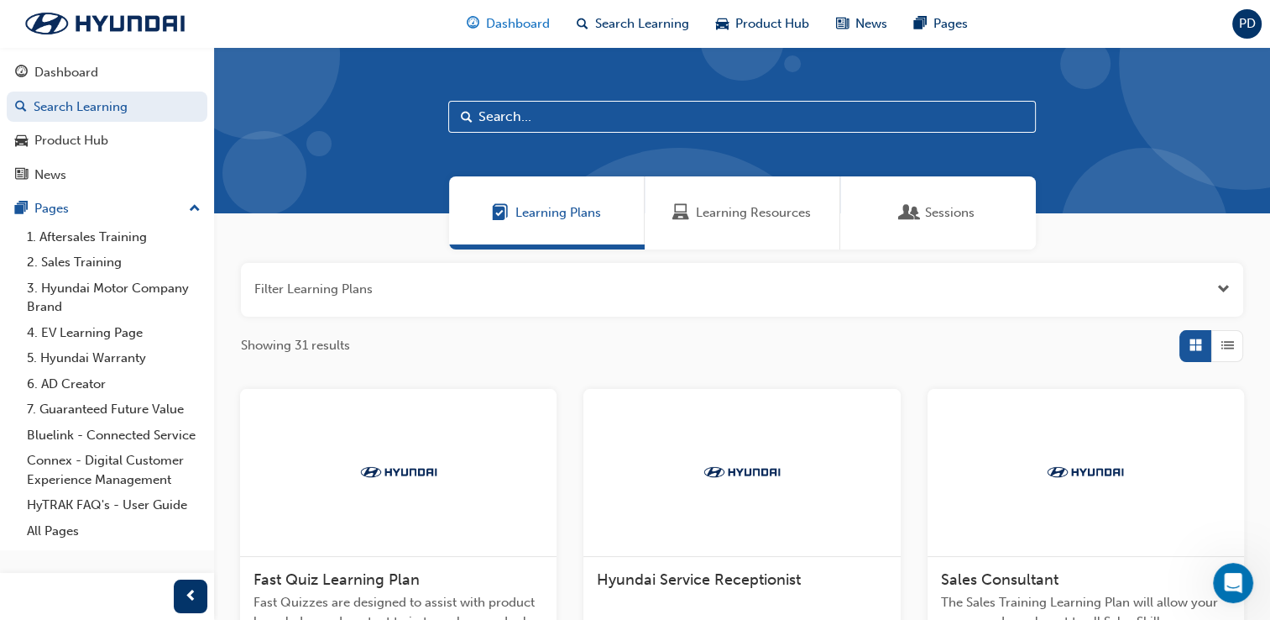
click at [531, 28] on span "Dashboard" at bounding box center [518, 23] width 64 height 19
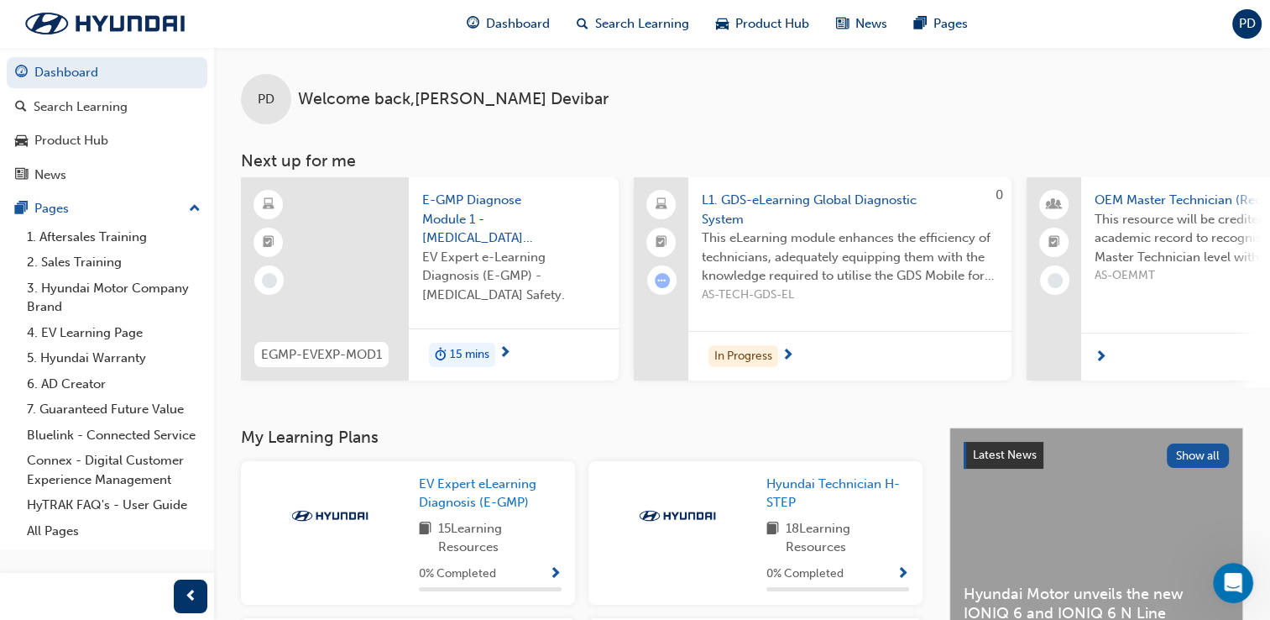
click at [824, 197] on span "L1. GDS-eLearning Global Diagnostic System" at bounding box center [850, 210] width 296 height 38
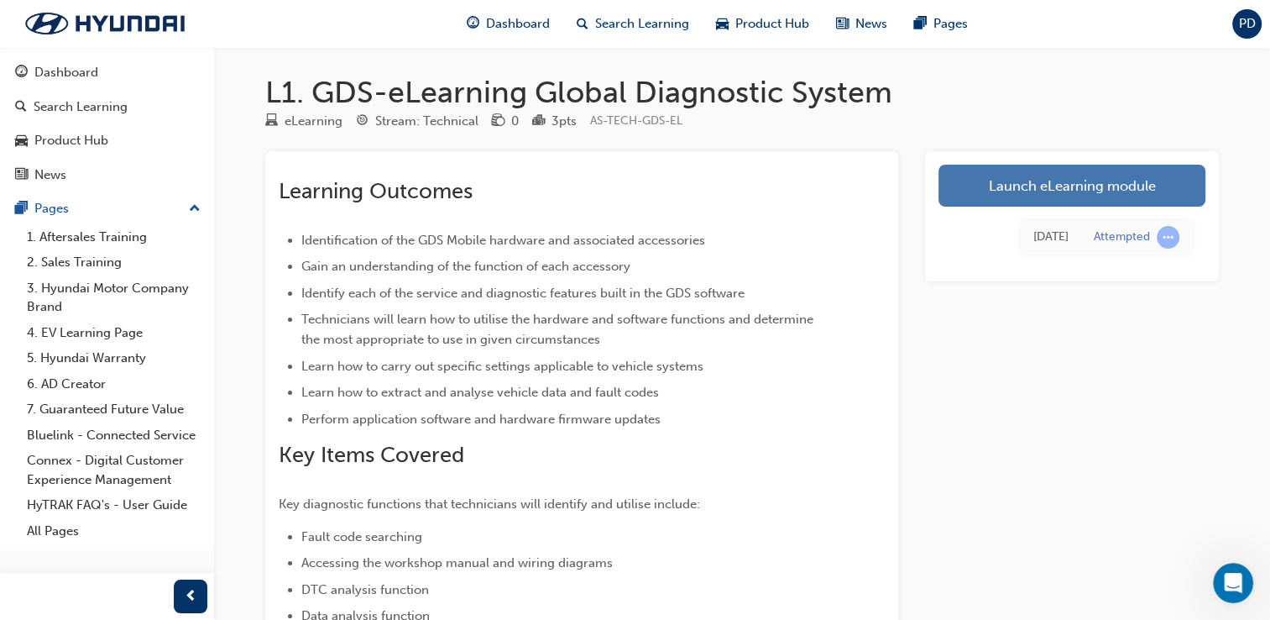
click at [1008, 180] on link "Launch eLearning module" at bounding box center [1072, 186] width 267 height 42
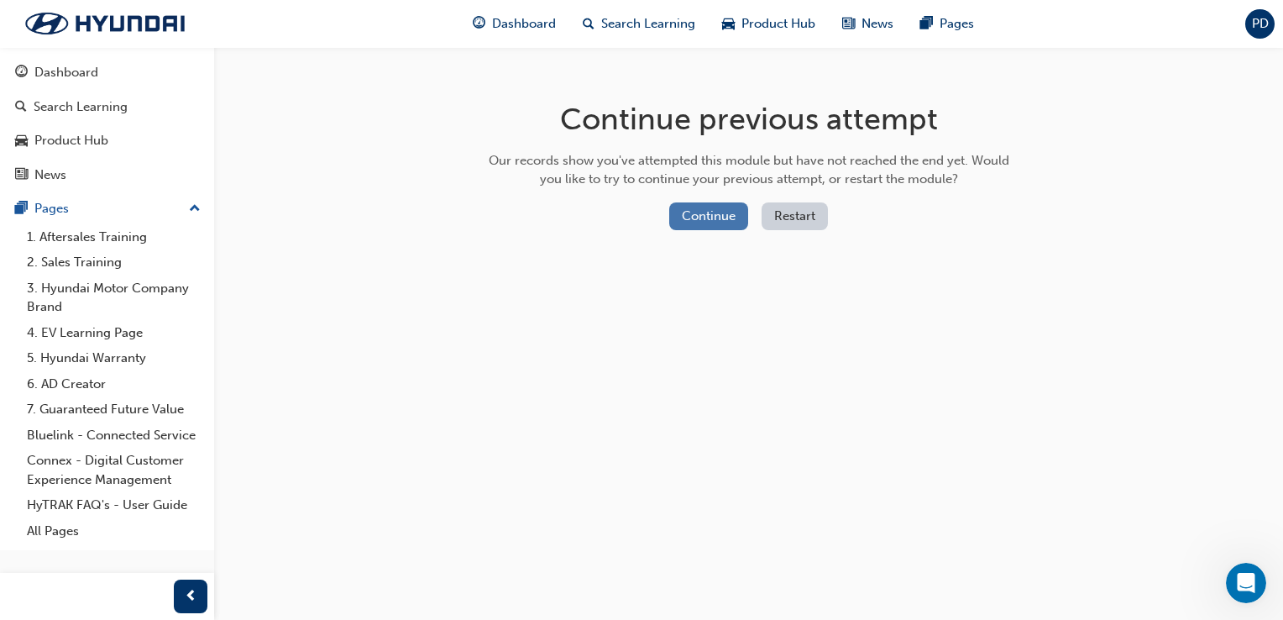
click at [725, 210] on button "Continue" at bounding box center [708, 216] width 79 height 28
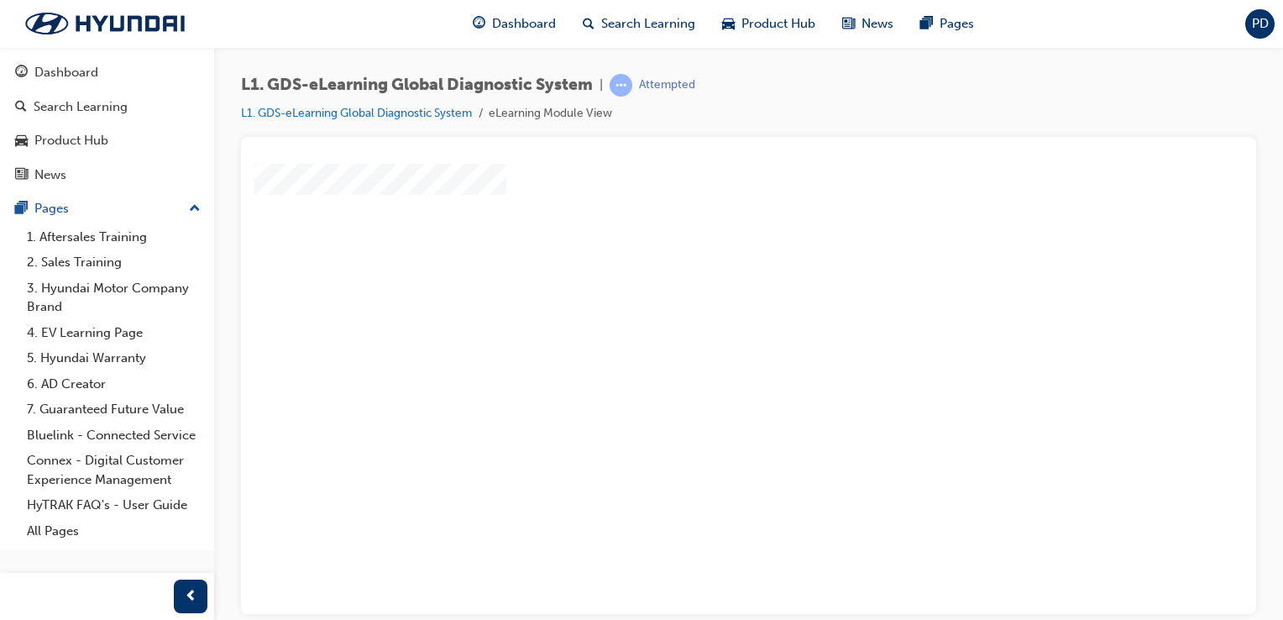
scroll to position [24, 0]
click at [700, 317] on div "play" at bounding box center [700, 317] width 0 height 0
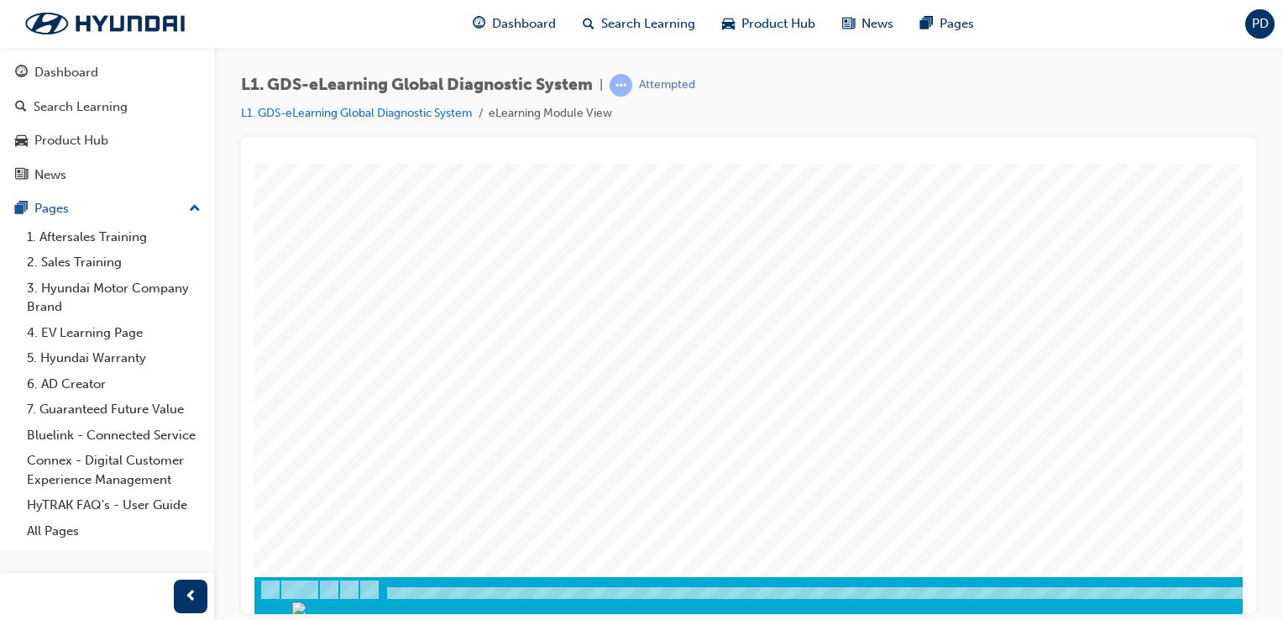
click at [1221, 615] on div "L1. GDS-eLearning Global Diagnostic System | Attempted L1. GDS-eLearning Global…" at bounding box center [641, 310] width 1283 height 620
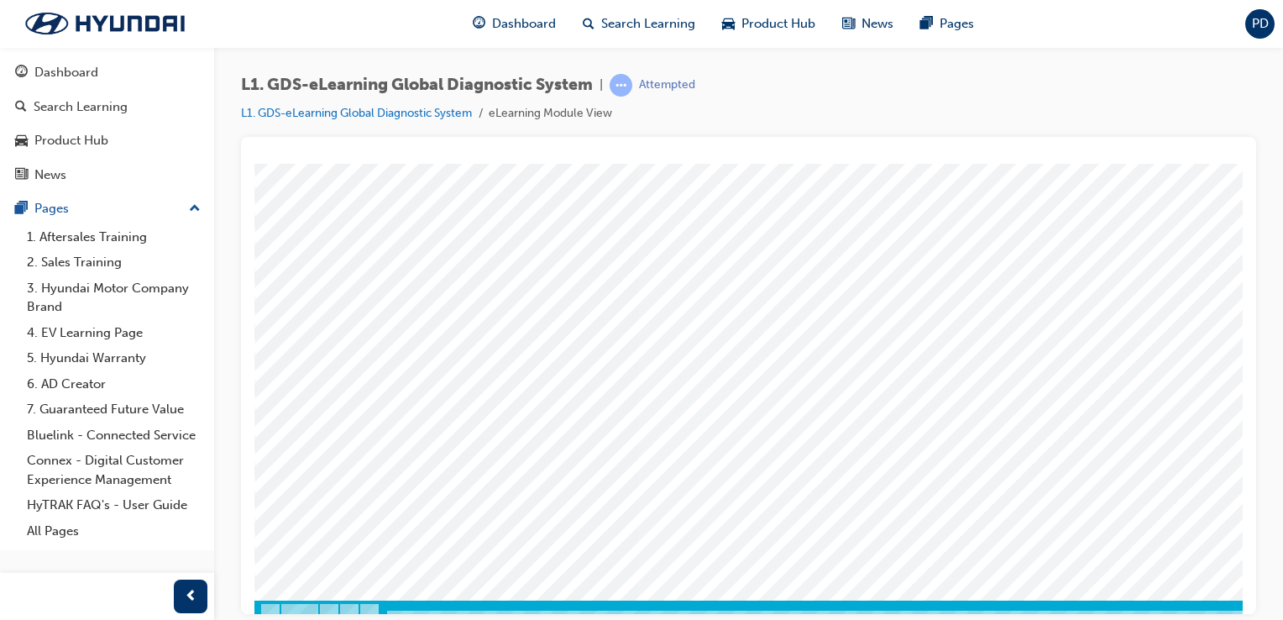
scroll to position [84, 0]
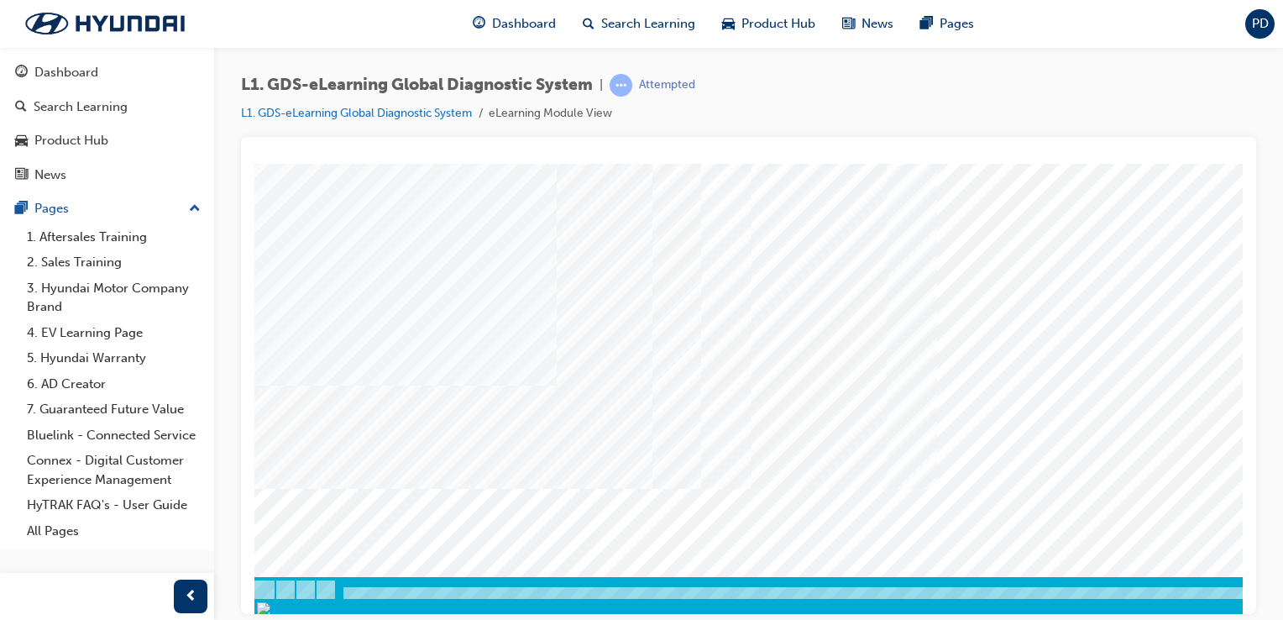
scroll to position [191, 0]
drag, startPoint x: 806, startPoint y: 306, endPoint x: 716, endPoint y: 403, distance: 132.5
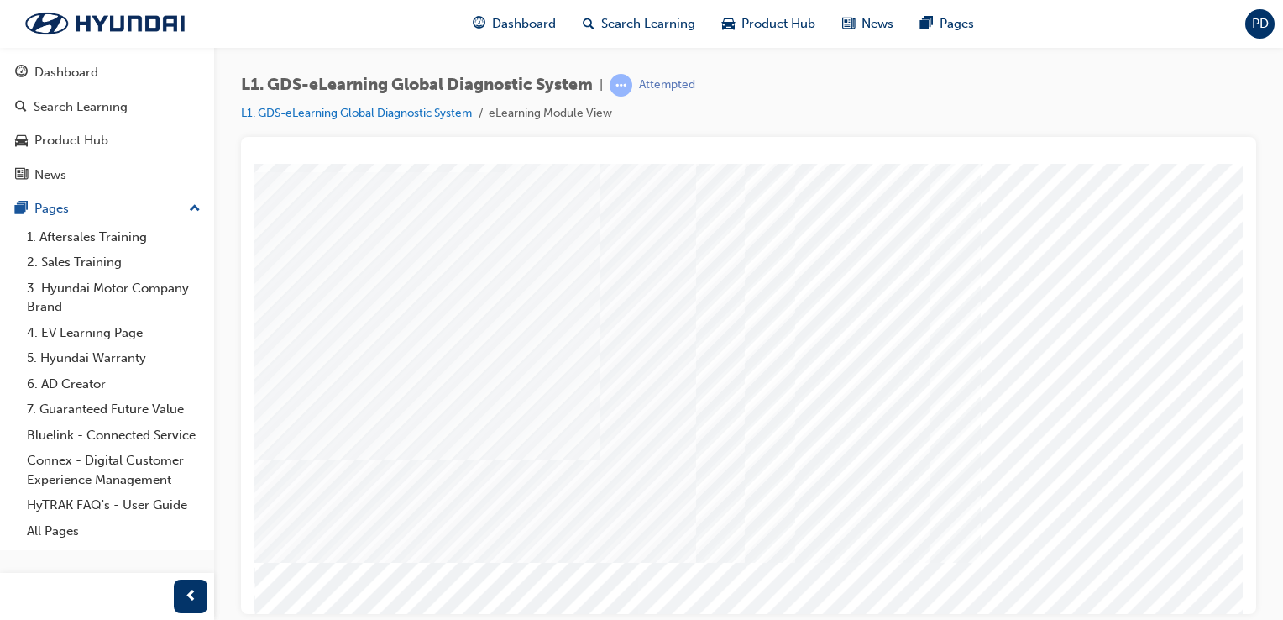
scroll to position [0, 0]
click at [534, 15] on span "Dashboard" at bounding box center [524, 23] width 64 height 19
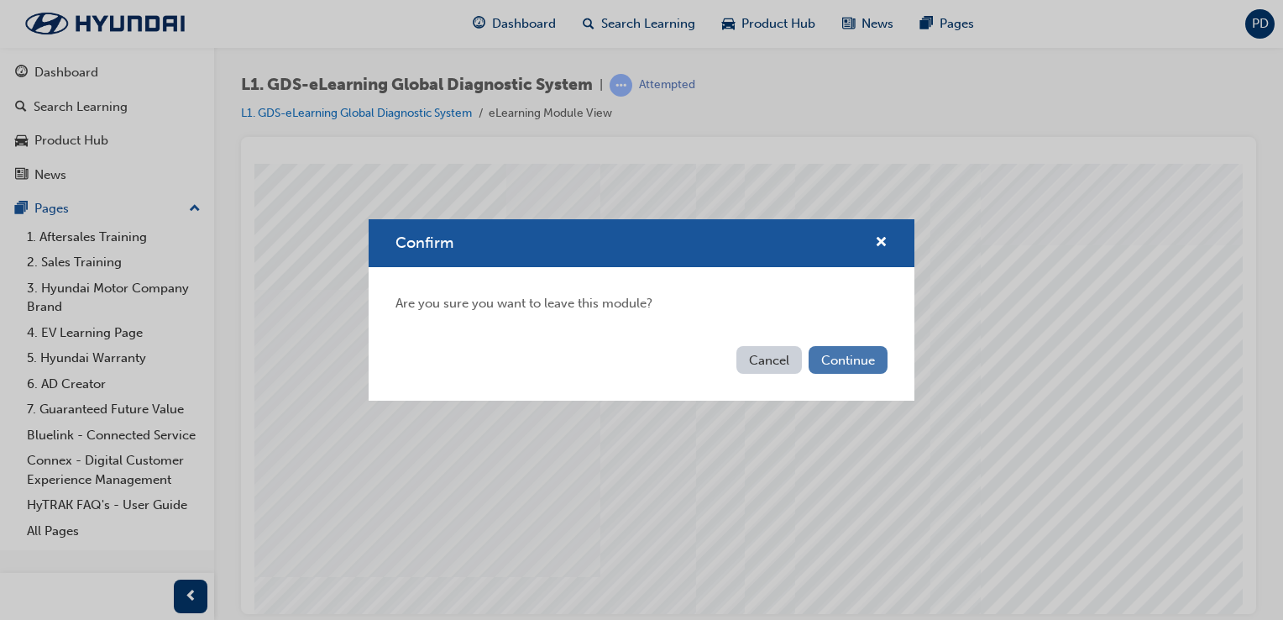
click at [829, 358] on button "Continue" at bounding box center [848, 360] width 79 height 28
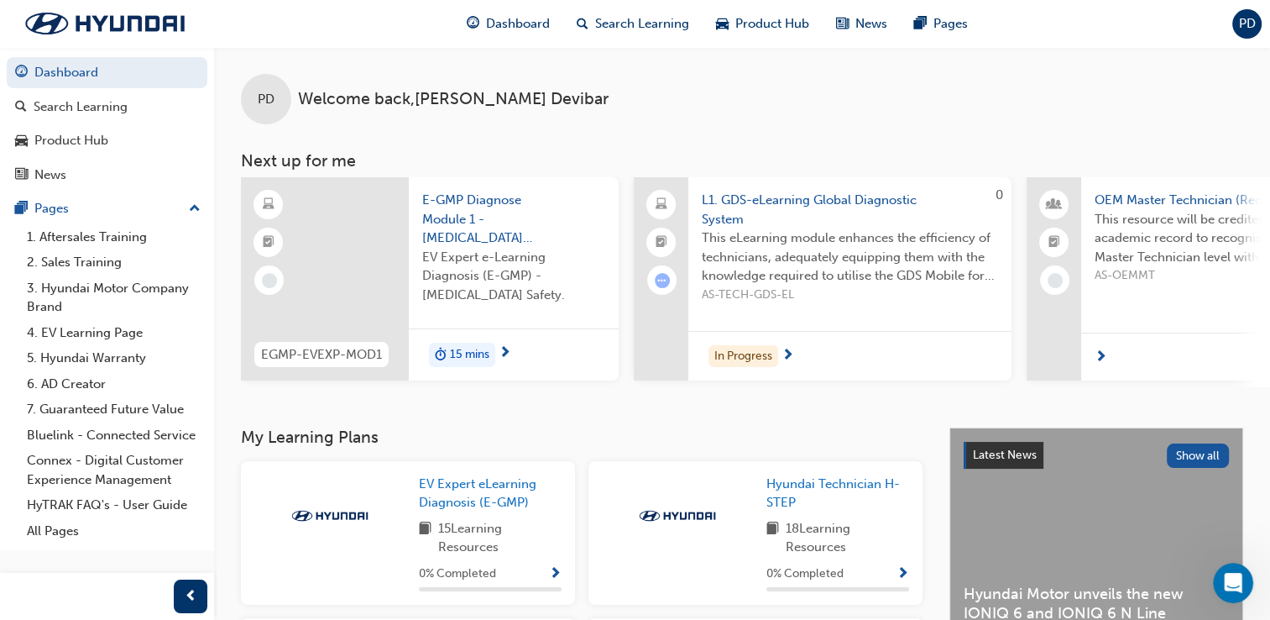
click at [1107, 353] on div at bounding box center [1242, 356] width 323 height 49
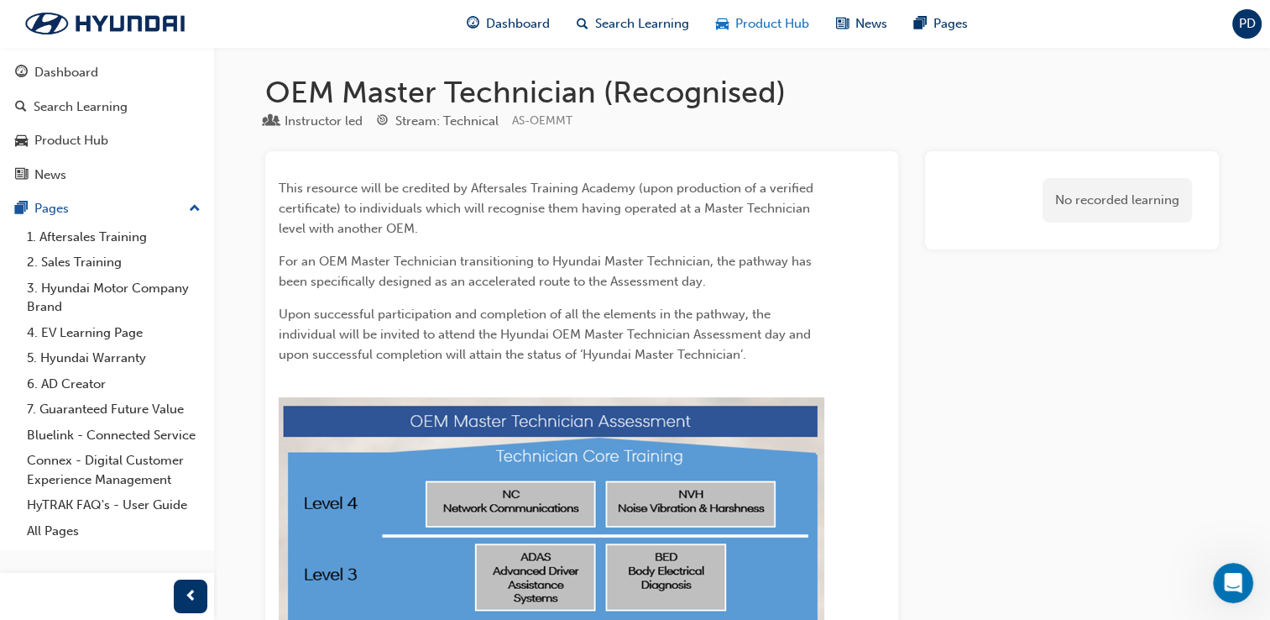
click at [769, 22] on span "Product Hub" at bounding box center [773, 23] width 74 height 19
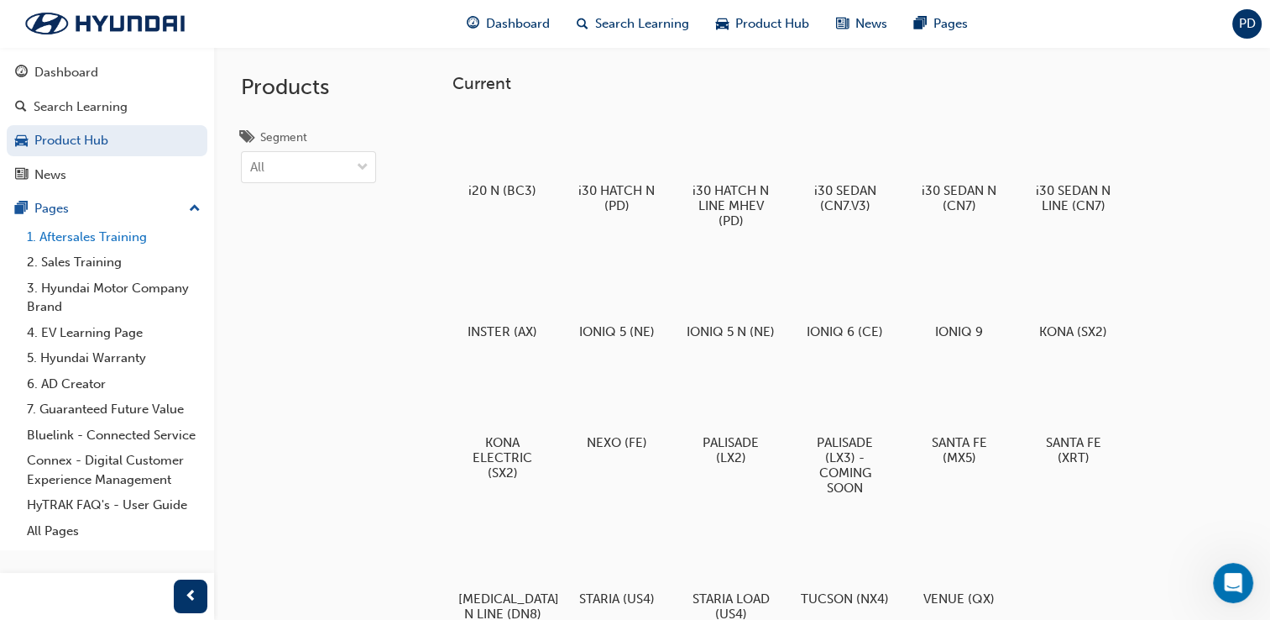
click at [128, 238] on link "1. Aftersales Training" at bounding box center [113, 237] width 187 height 26
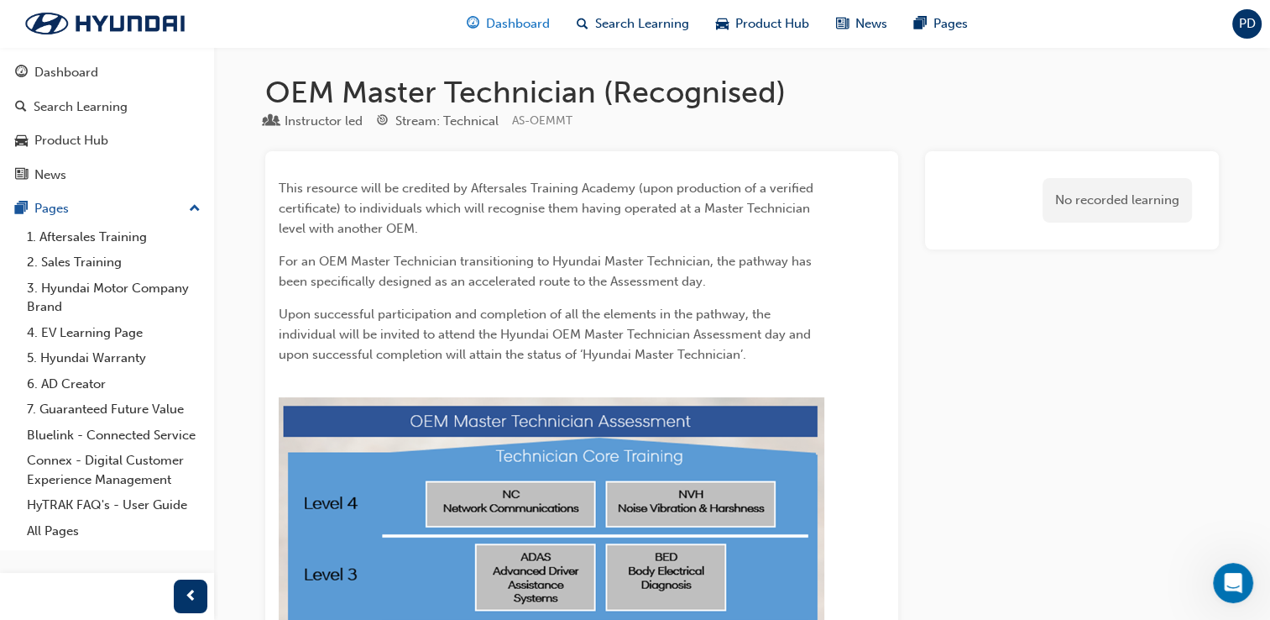
click at [498, 14] on span "Dashboard" at bounding box center [518, 23] width 64 height 19
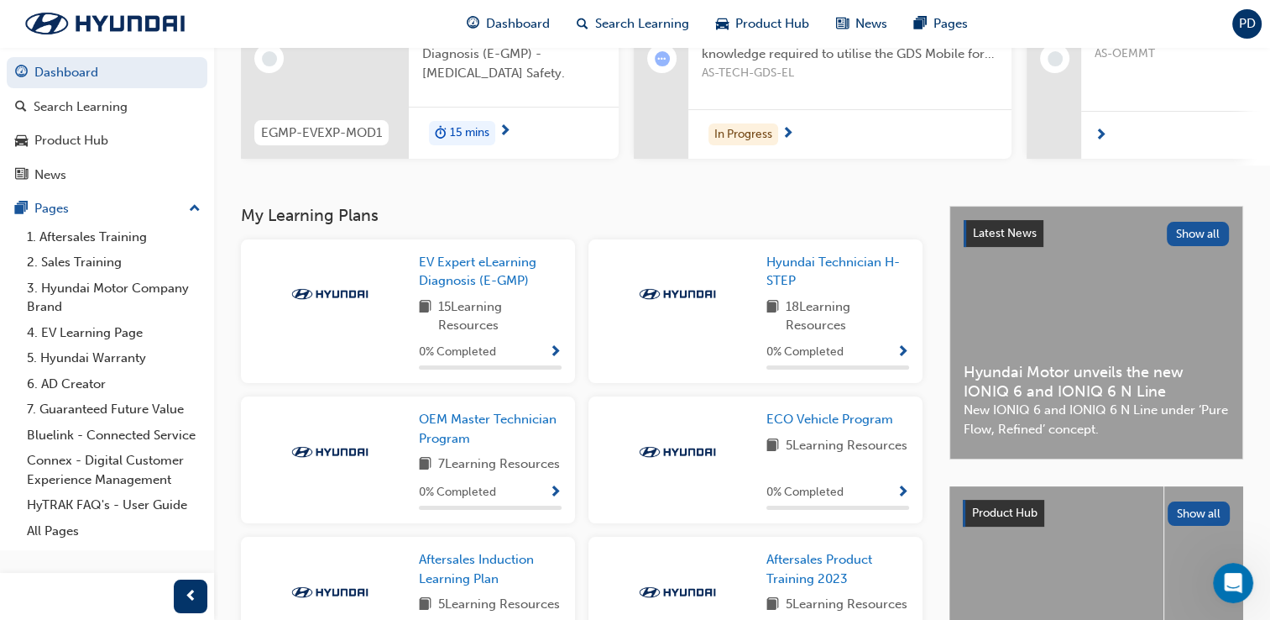
scroll to position [252, 0]
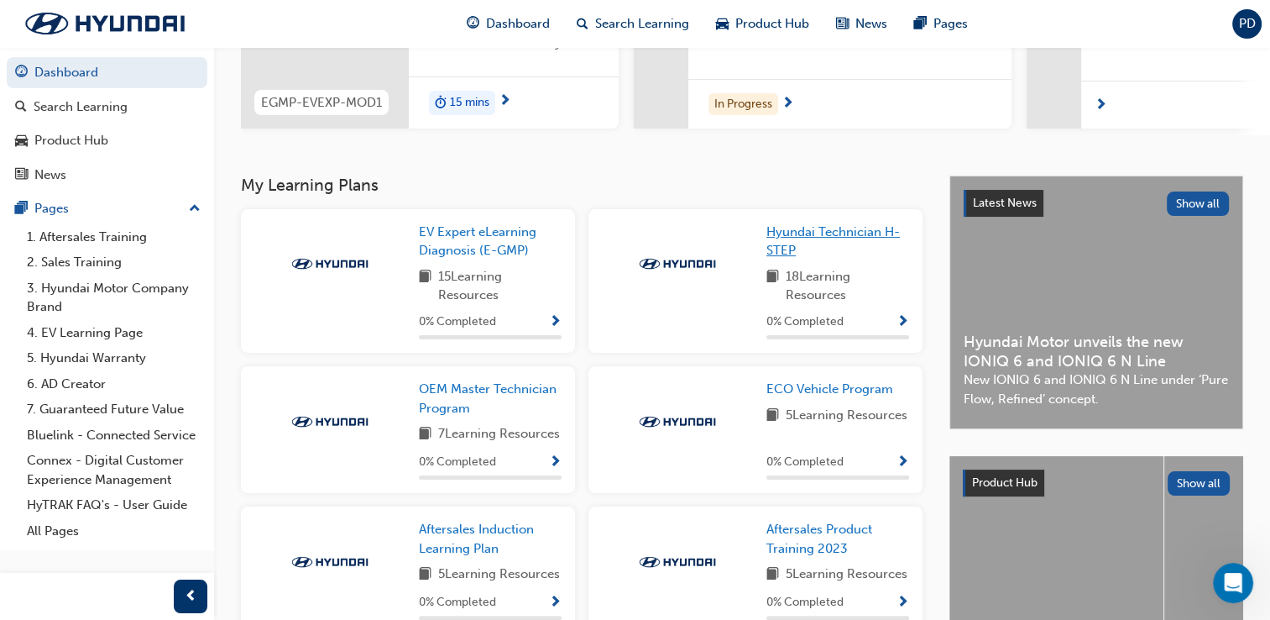
click at [843, 240] on span "Hyundai Technician H-STEP" at bounding box center [833, 241] width 133 height 34
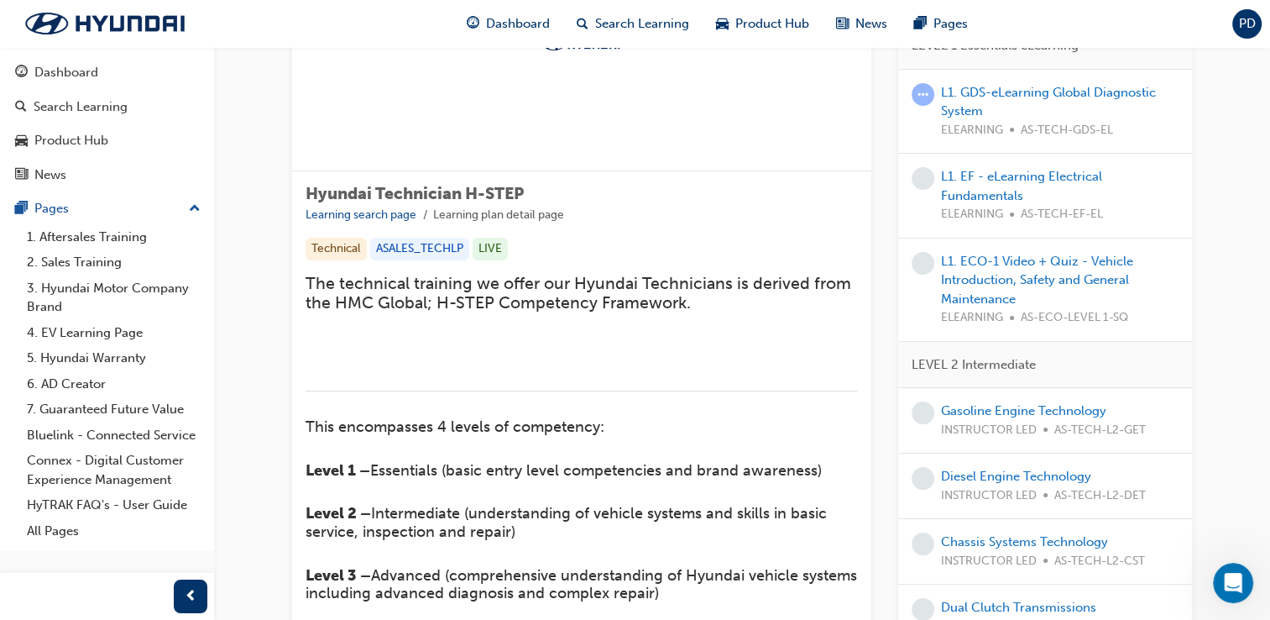
scroll to position [252, 0]
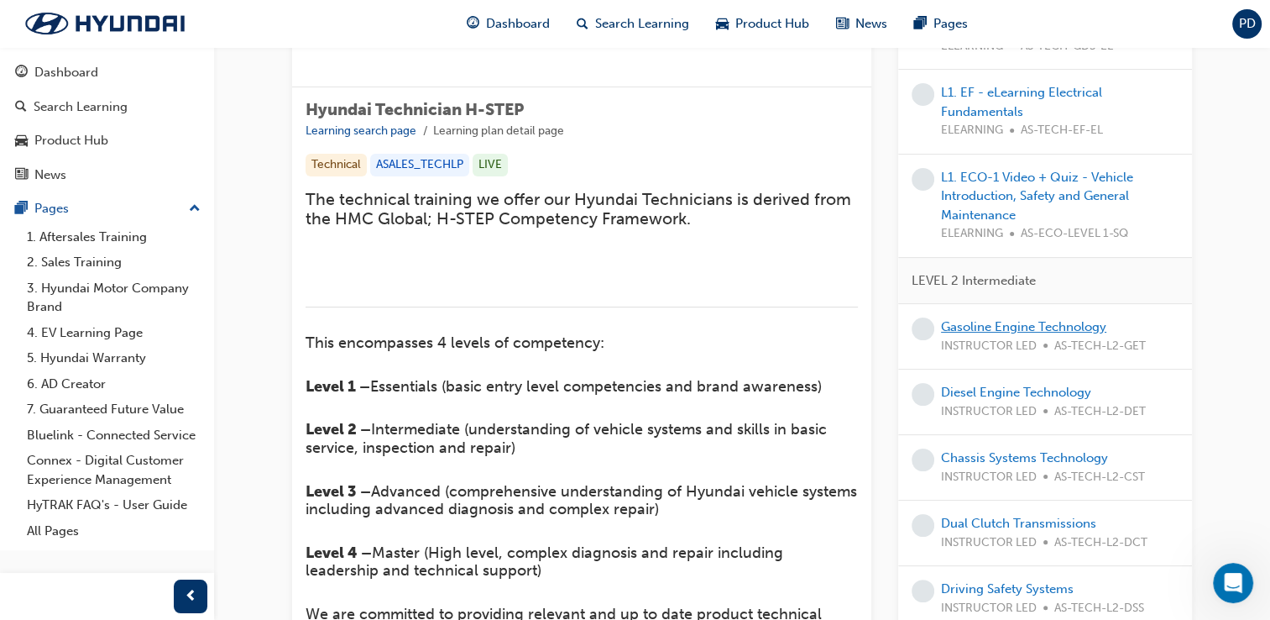
click at [1063, 328] on link "Gasoline Engine Technology" at bounding box center [1023, 326] width 165 height 15
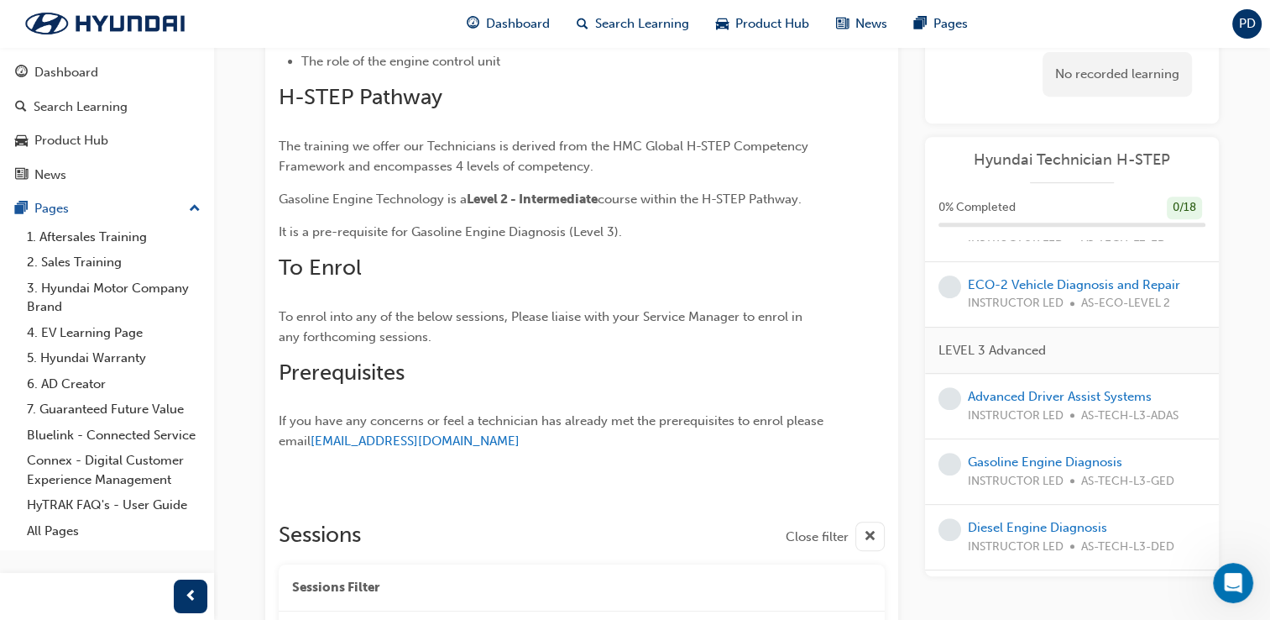
scroll to position [756, 0]
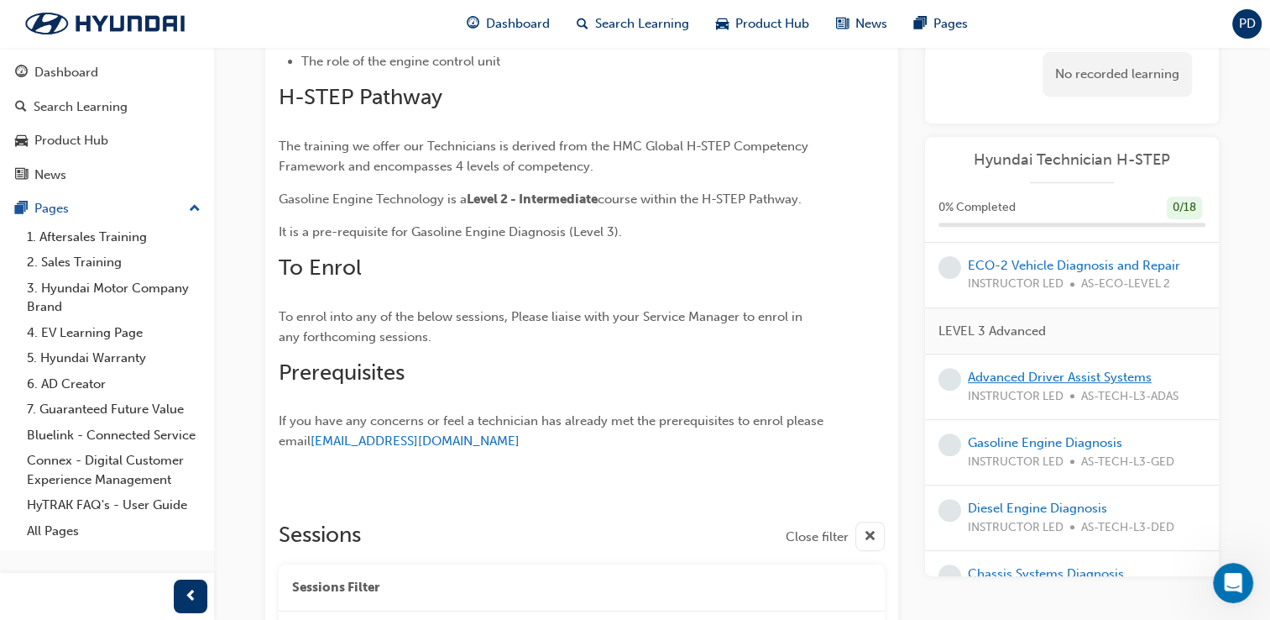
click at [1069, 374] on link "Advanced Driver Assist Systems" at bounding box center [1060, 376] width 184 height 15
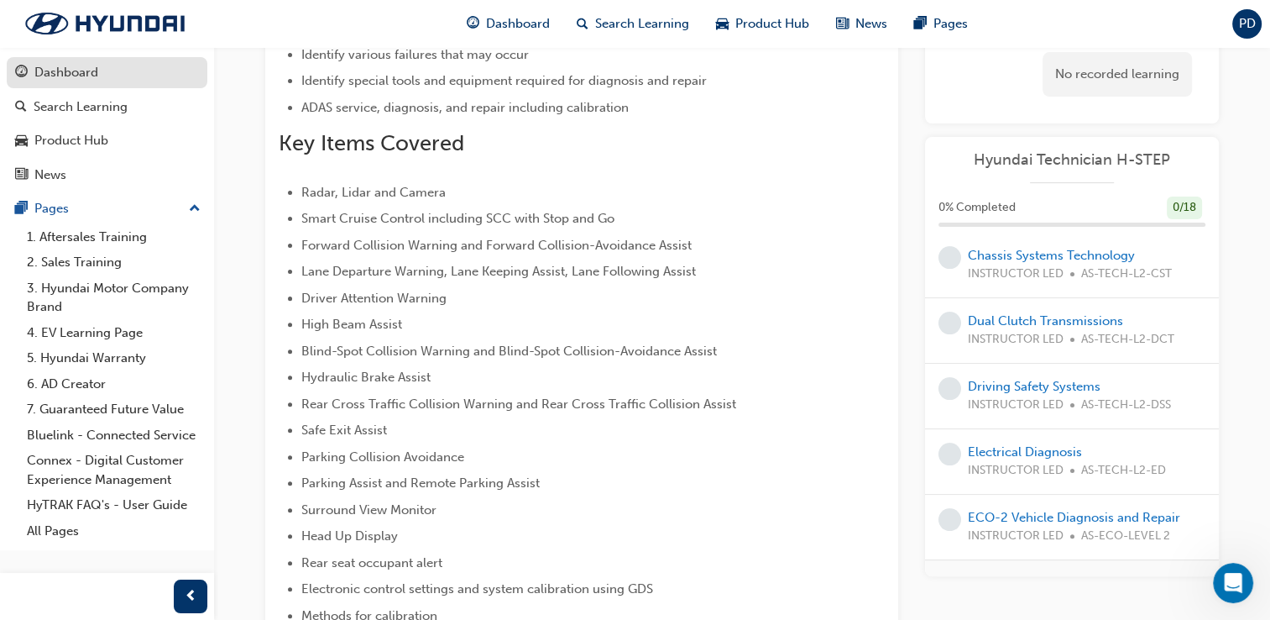
scroll to position [197, 0]
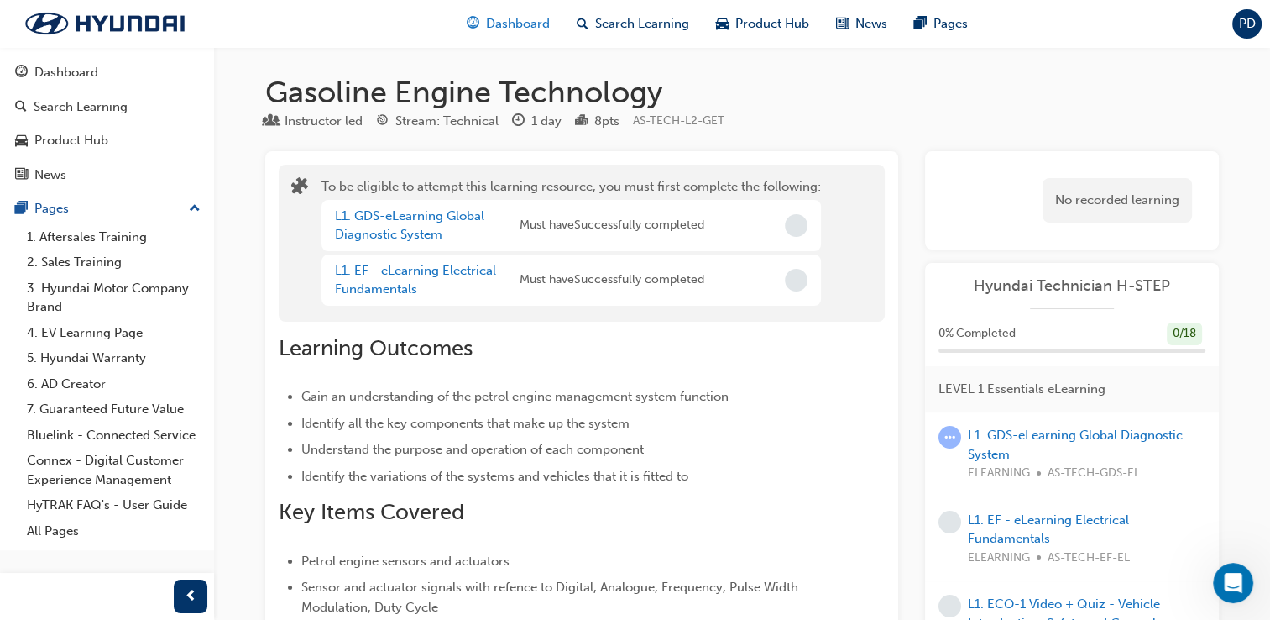
click at [519, 31] on span "Dashboard" at bounding box center [518, 23] width 64 height 19
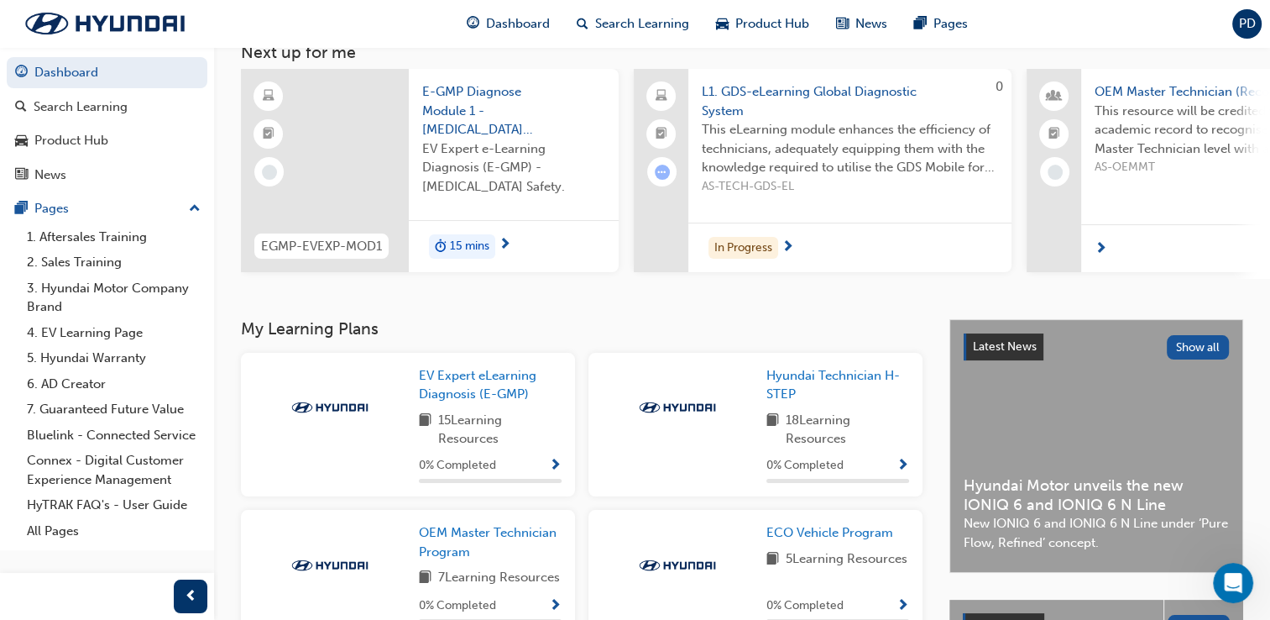
scroll to position [168, 0]
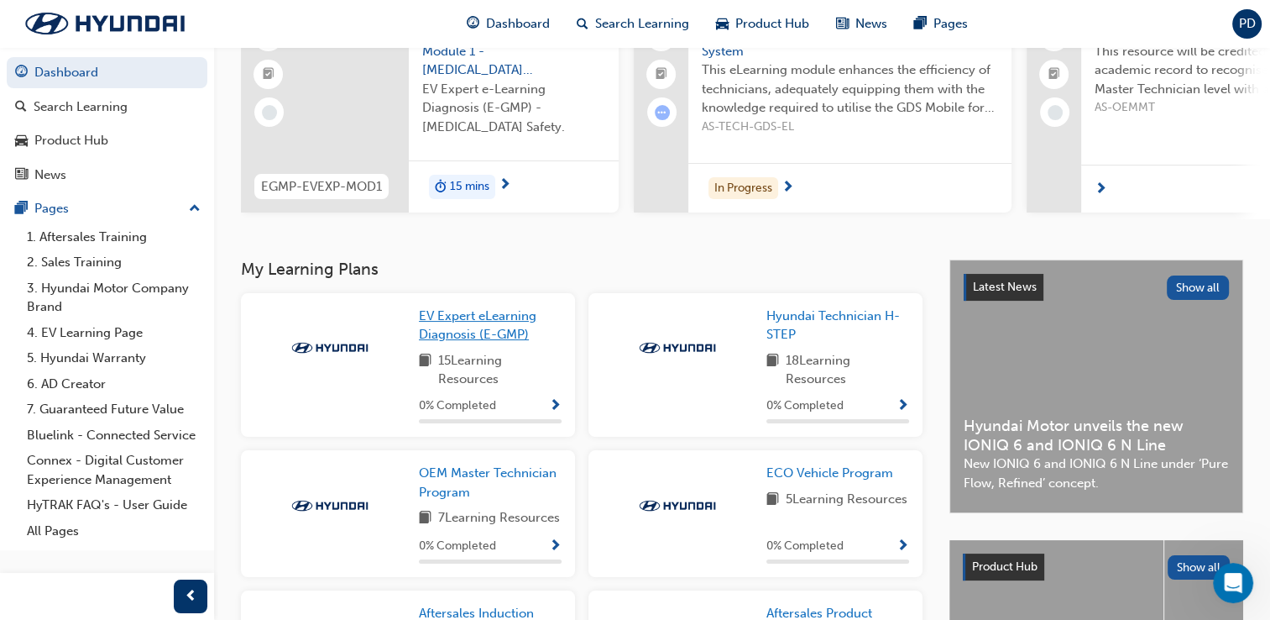
click at [501, 319] on span "EV Expert eLearning Diagnosis (E-GMP)" at bounding box center [478, 325] width 118 height 34
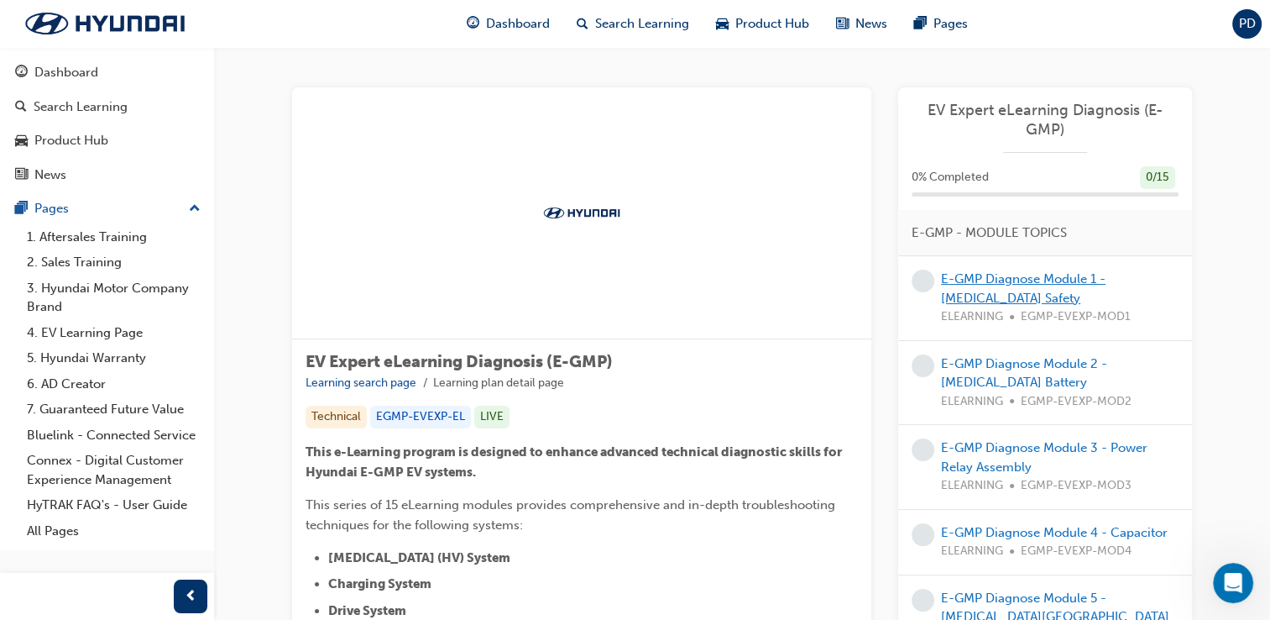
click at [1018, 283] on link "E-GMP Diagnose Module 1 - [MEDICAL_DATA] Safety" at bounding box center [1023, 288] width 165 height 34
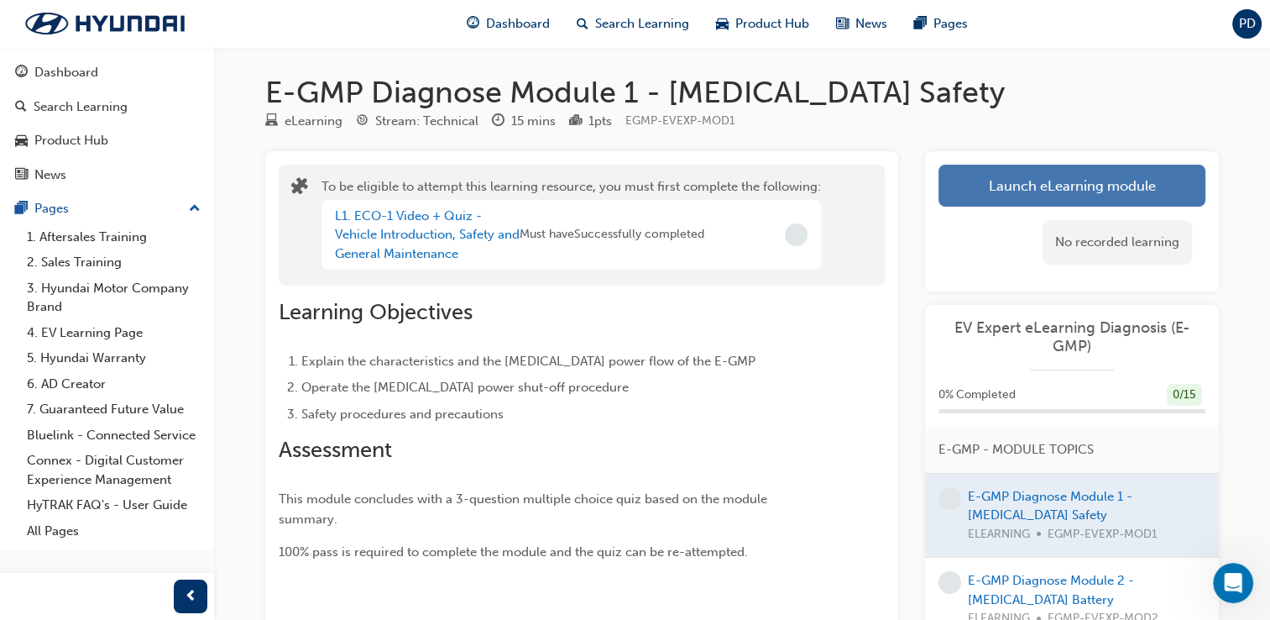
click at [1065, 186] on button "Launch eLearning module" at bounding box center [1072, 186] width 267 height 42
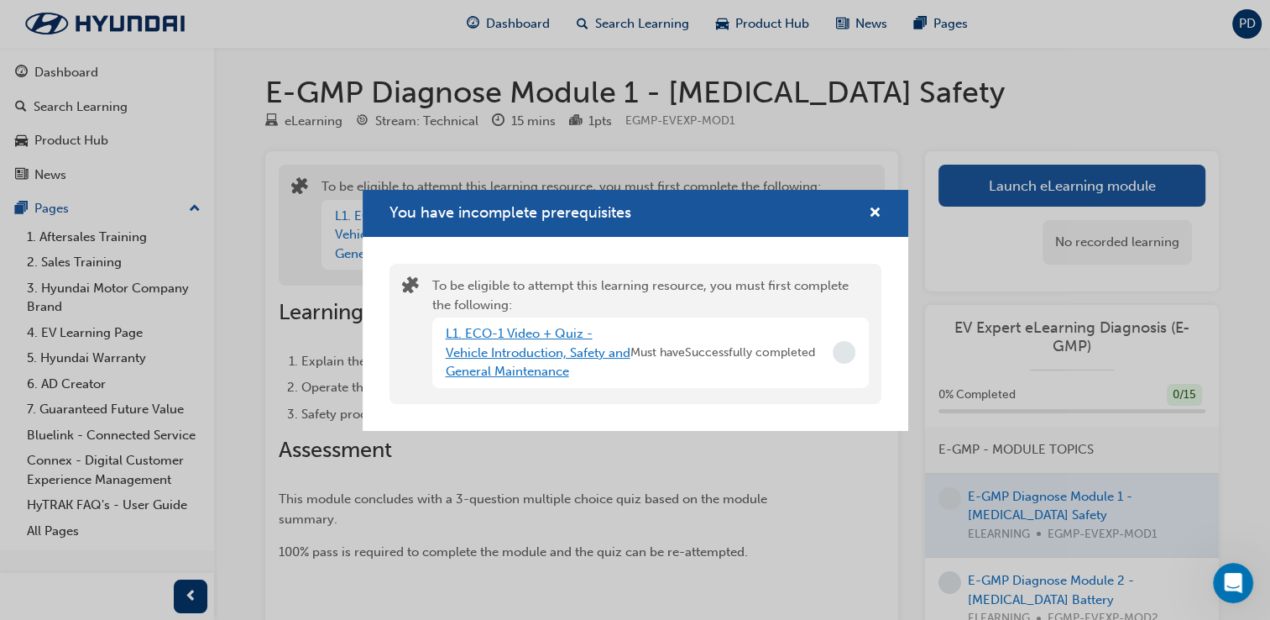
click at [577, 358] on link "L1. ECO-1 Video + Quiz - Vehicle Introduction, Safety and General Maintenance" at bounding box center [538, 352] width 185 height 53
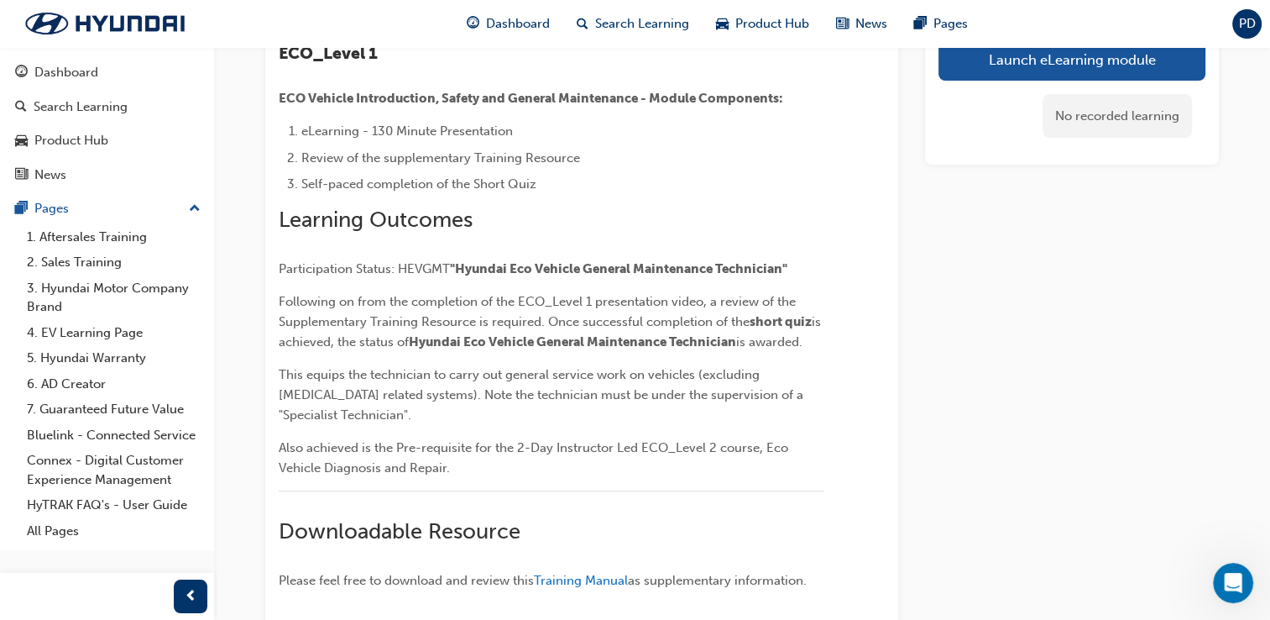
scroll to position [609, 0]
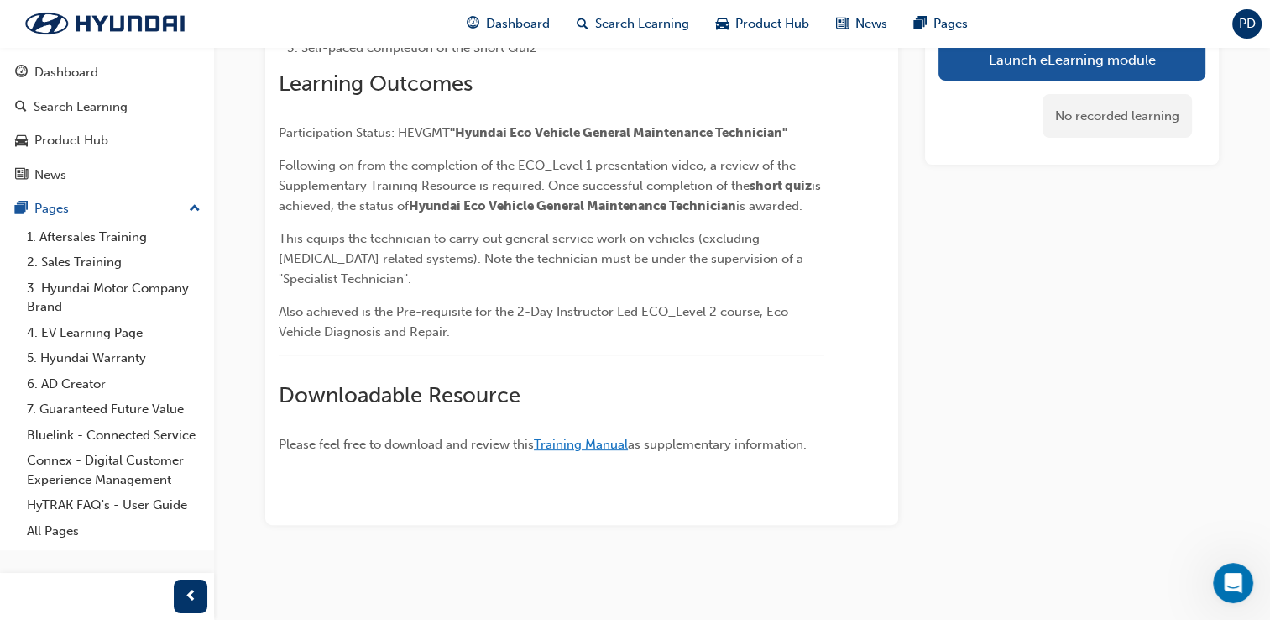
click at [572, 441] on span "Training Manual" at bounding box center [581, 444] width 94 height 15
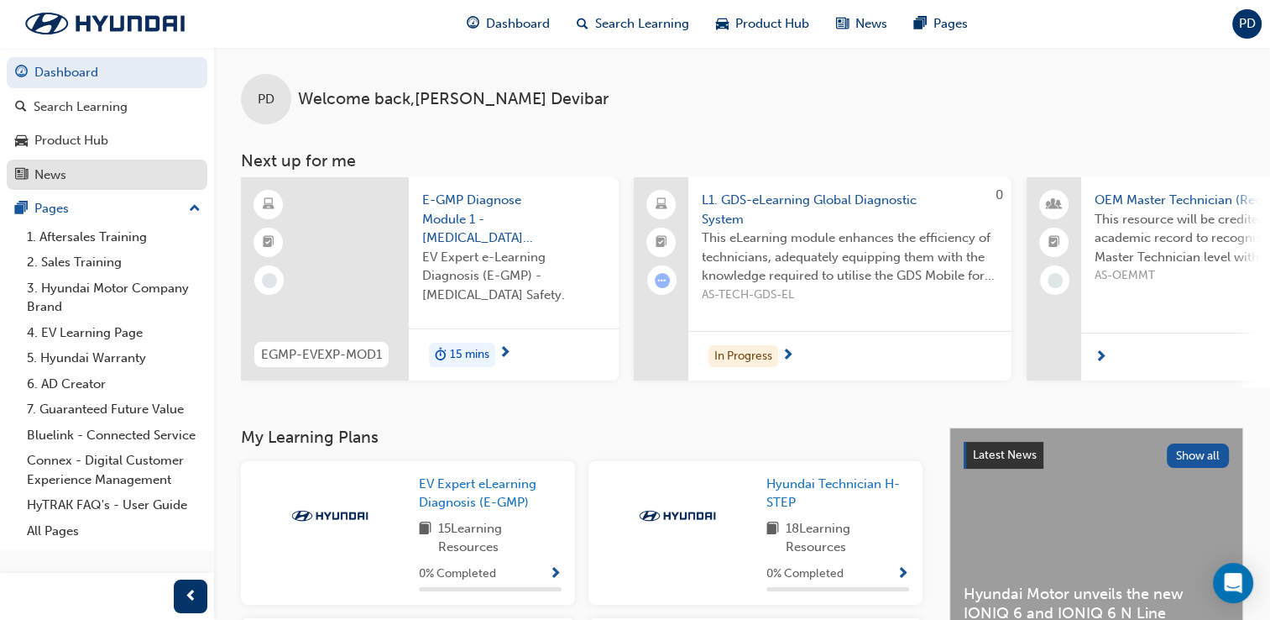
click at [81, 171] on div "News" at bounding box center [107, 175] width 184 height 21
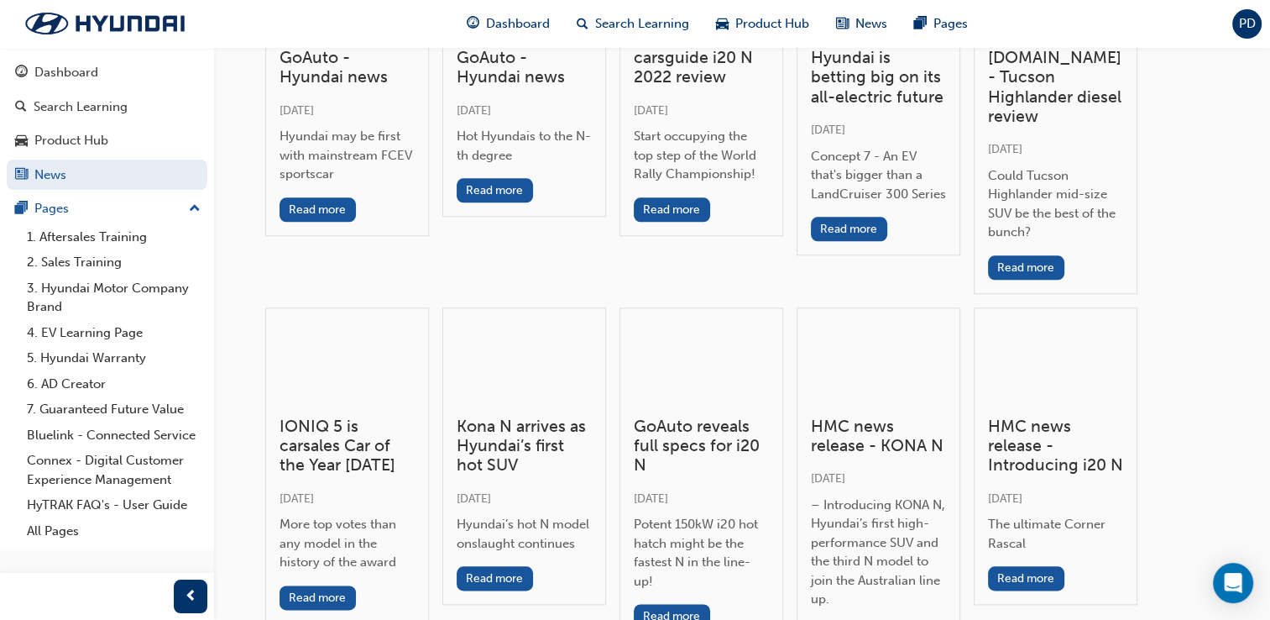
scroll to position [8228, 0]
